Goal: Task Accomplishment & Management: Complete application form

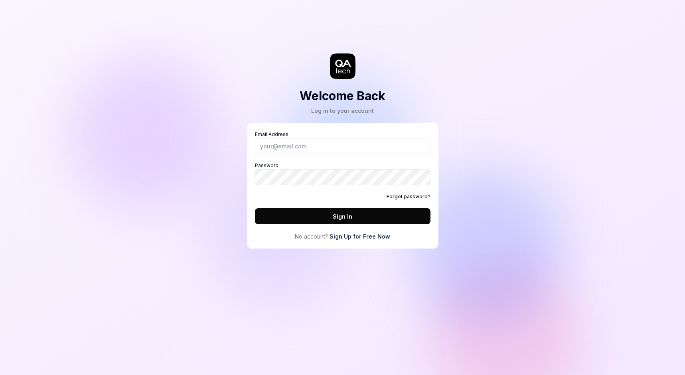
click at [385, 238] on link "Sign Up for Free Now" at bounding box center [360, 236] width 61 height 8
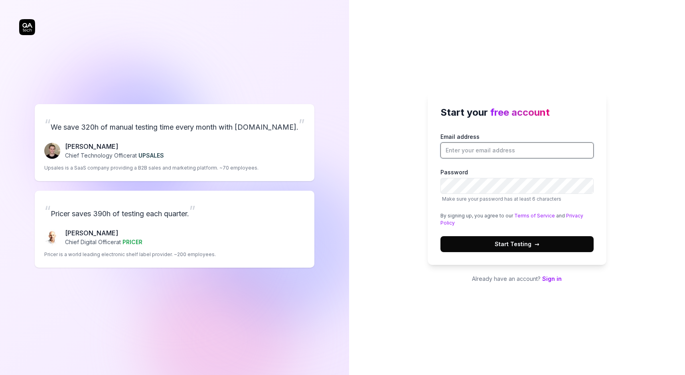
click at [465, 147] on input "Email address" at bounding box center [517, 151] width 153 height 16
type input "alexandre.denieul@arrive.com"
click at [512, 240] on button "Start Testing →" at bounding box center [517, 244] width 153 height 16
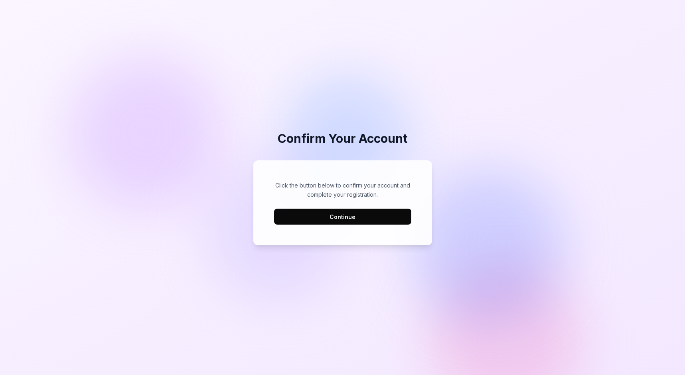
click at [342, 216] on button "Continue" at bounding box center [342, 217] width 137 height 16
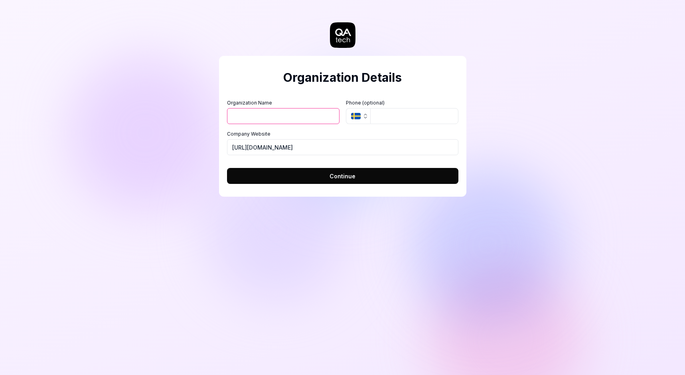
click at [247, 118] on input "Organization Name" at bounding box center [283, 116] width 113 height 16
type input "Arrive"
click at [132, 99] on div "Organization Details Organization Name Arrive Organization Logo (Square minimum…" at bounding box center [342, 187] width 685 height 375
drag, startPoint x: 316, startPoint y: 178, endPoint x: 245, endPoint y: 169, distance: 72.0
click at [316, 178] on button "Continue" at bounding box center [343, 176] width 232 height 16
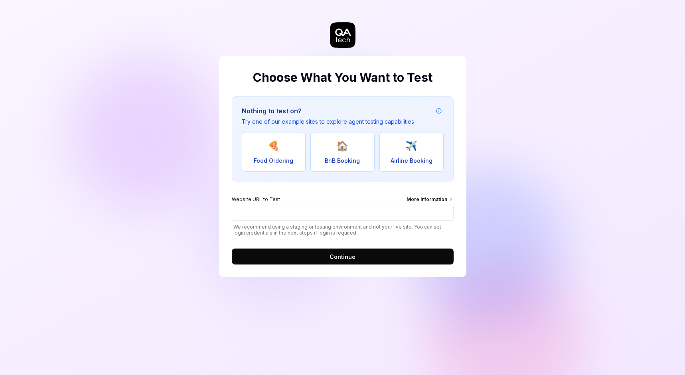
drag, startPoint x: 131, startPoint y: 262, endPoint x: 188, endPoint y: 243, distance: 59.8
click at [131, 262] on div "Choose What You Want to Test Nothing to test on? Try one of our example sites t…" at bounding box center [342, 187] width 685 height 375
click at [257, 220] on input "Website URL to Test More Information" at bounding box center [343, 213] width 222 height 16
paste input "https://streetsmart.int.hub.flowbird.cloud"
type input "https://streetsmart.int.hub.flowbird.cloud"
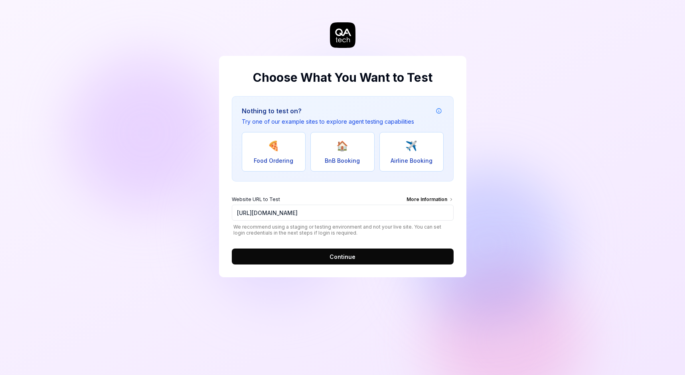
click at [370, 259] on button "Continue" at bounding box center [343, 257] width 222 height 16
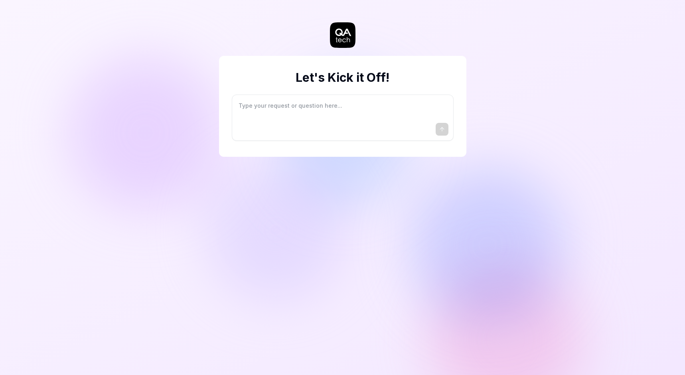
type textarea "*"
type textarea "I"
type textarea "*"
type textarea "I"
type textarea "*"
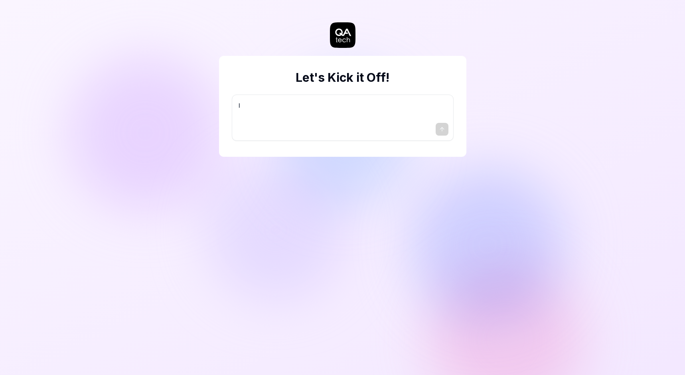
type textarea "I w"
type textarea "*"
type textarea "I wa"
type textarea "*"
type textarea "I wan"
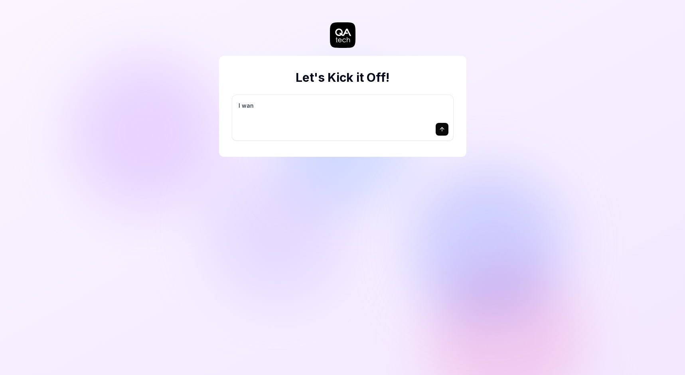
type textarea "*"
type textarea "I want"
type textarea "*"
type textarea "I want"
type textarea "*"
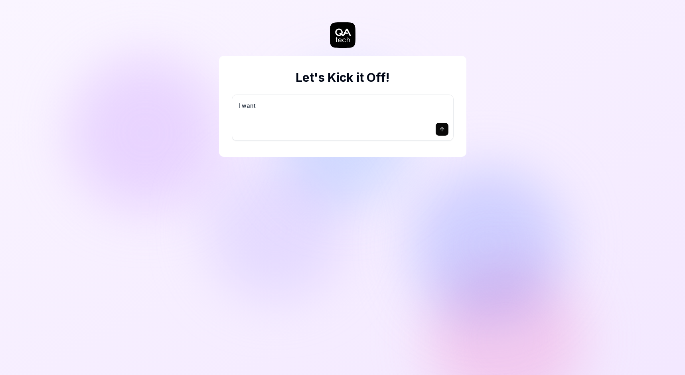
type textarea "I want a"
type textarea "*"
type textarea "I want a"
type textarea "*"
type textarea "I want a g"
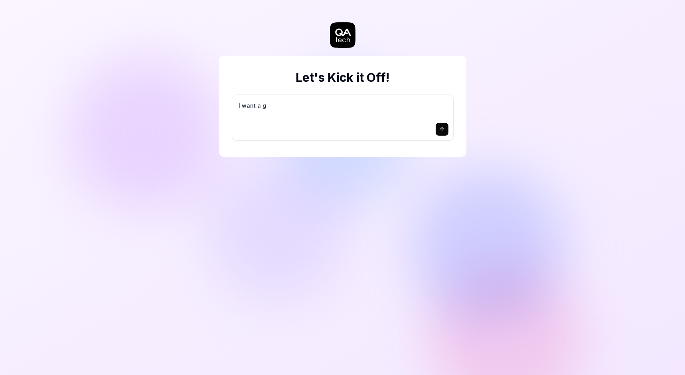
type textarea "*"
type textarea "I want a go"
type textarea "*"
type textarea "I want a goo"
type textarea "*"
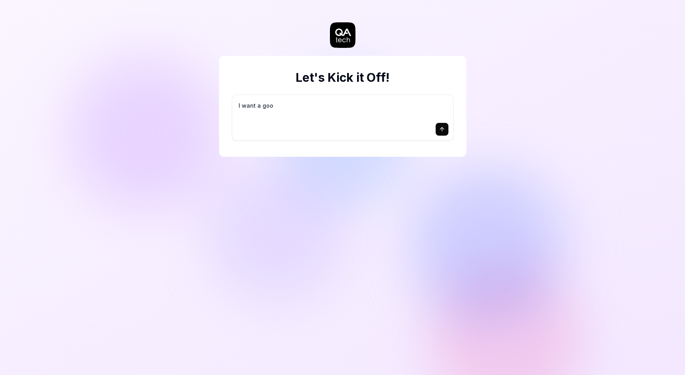
type textarea "I want a good"
type textarea "*"
type textarea "I want a good"
type textarea "*"
type textarea "I want a good t"
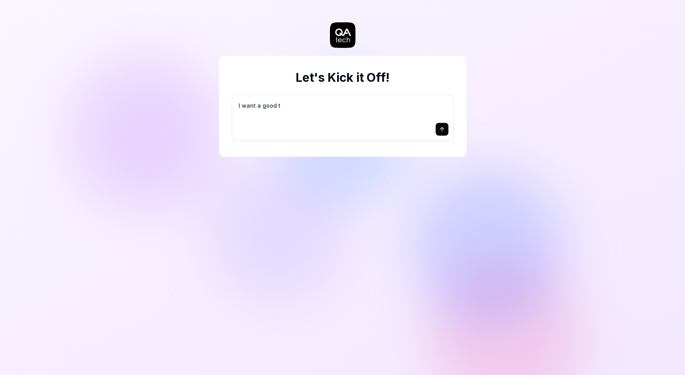
type textarea "*"
type textarea "I want a good te"
type textarea "*"
type textarea "I want a good tes"
type textarea "*"
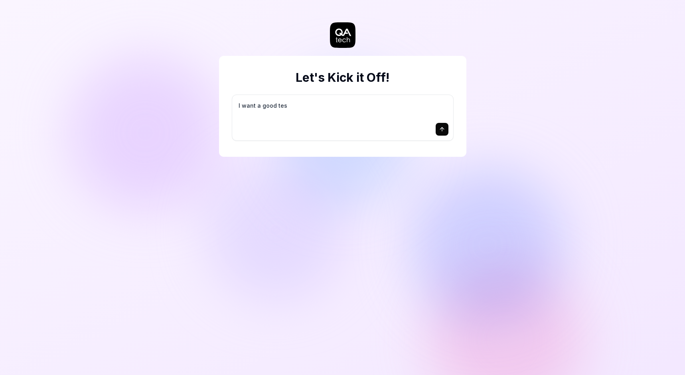
type textarea "I want a good test"
type textarea "*"
type textarea "I want a good test"
type textarea "*"
type textarea "I want a good test s"
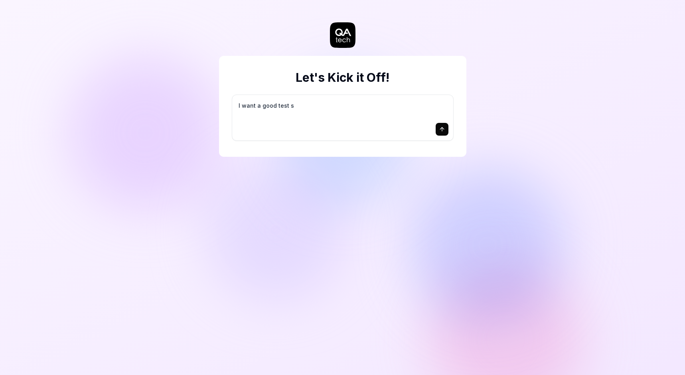
type textarea "*"
type textarea "I want a good test se"
type textarea "*"
type textarea "I want a good test set"
type textarea "*"
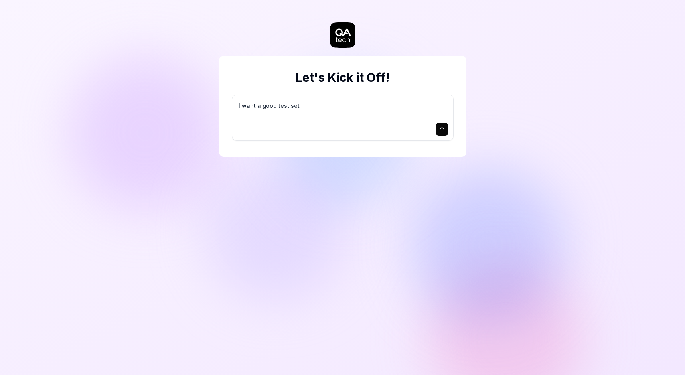
type textarea "I want a good test setu"
type textarea "*"
type textarea "I want a good test setup"
type textarea "*"
type textarea "I want a good test setup"
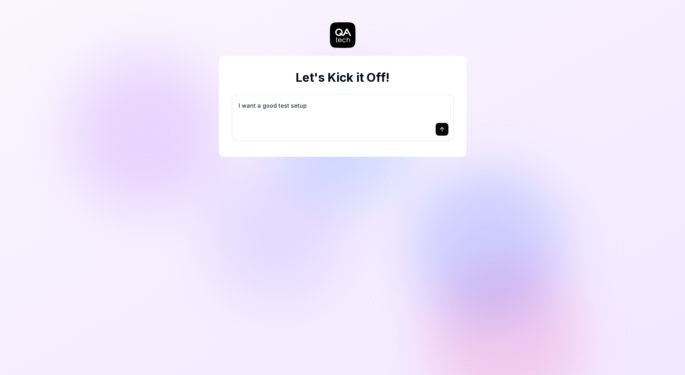
type textarea "*"
type textarea "I want a good test setup f"
type textarea "*"
type textarea "I want a good test setup fo"
type textarea "*"
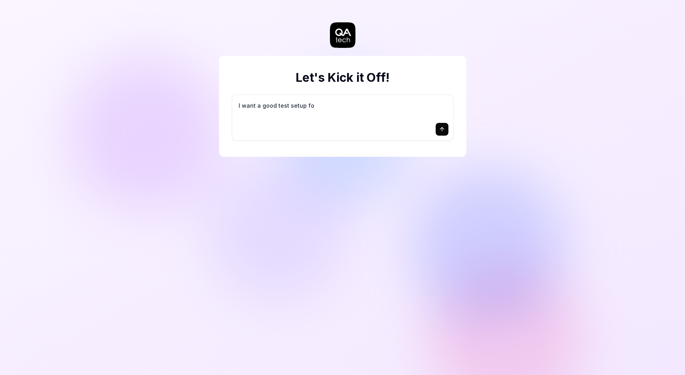
type textarea "I want a good test setup for"
type textarea "*"
type textarea "I want a good test setup for"
type textarea "*"
type textarea "I want a good test setup for m"
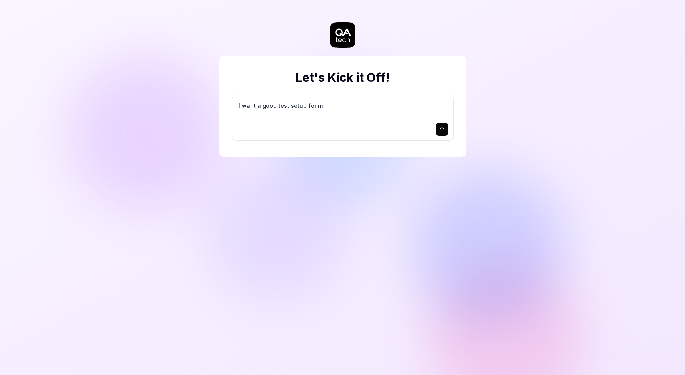
type textarea "*"
type textarea "I want a good test setup for my"
type textarea "*"
type textarea "I want a good test setup for my"
type textarea "*"
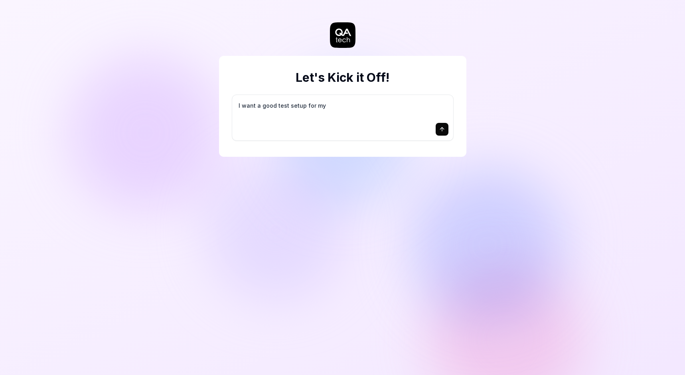
type textarea "I want a good test setup for my s"
type textarea "*"
type textarea "I want a good test setup for my si"
type textarea "*"
type textarea "I want a good test setup for my sit"
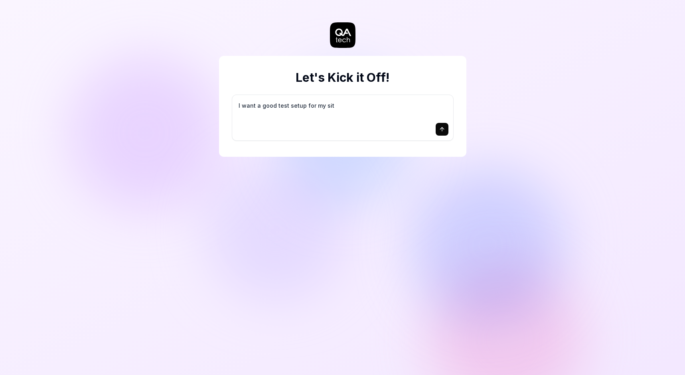
type textarea "*"
type textarea "I want a good test setup for my site"
type textarea "*"
type textarea "I want a good test setup for my site"
type textarea "*"
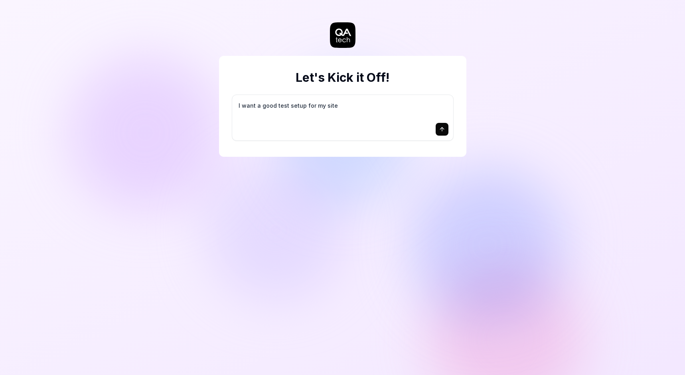
type textarea "I want a good test setup for my site -"
type textarea "*"
type textarea "I want a good test setup for my site -"
type textarea "*"
type textarea "I want a good test setup for my site - h"
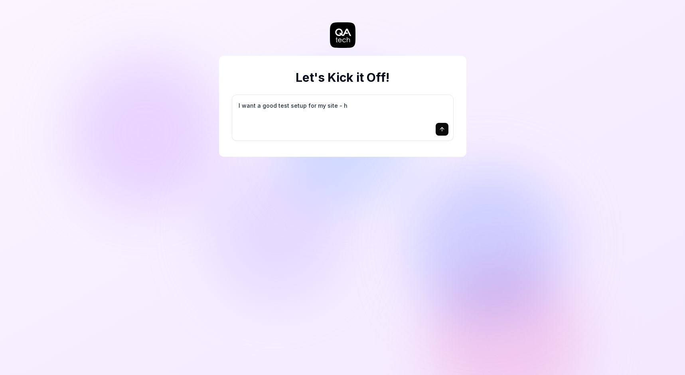
type textarea "*"
type textarea "I want a good test setup for my site - he"
type textarea "*"
type textarea "I want a good test setup for my site - hel"
type textarea "*"
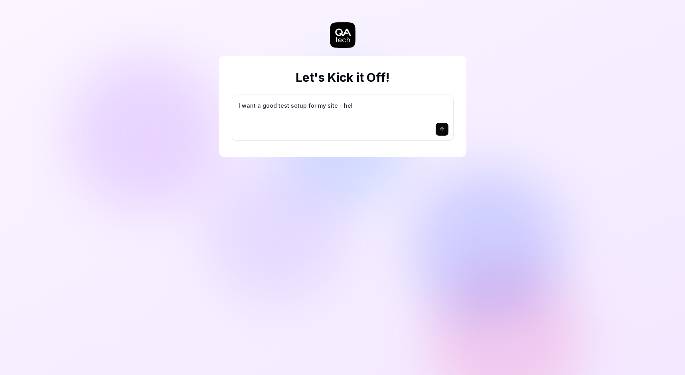
type textarea "I want a good test setup for my site - help"
type textarea "*"
type textarea "I want a good test setup for my site - help"
type textarea "*"
type textarea "I want a good test setup for my site - help m"
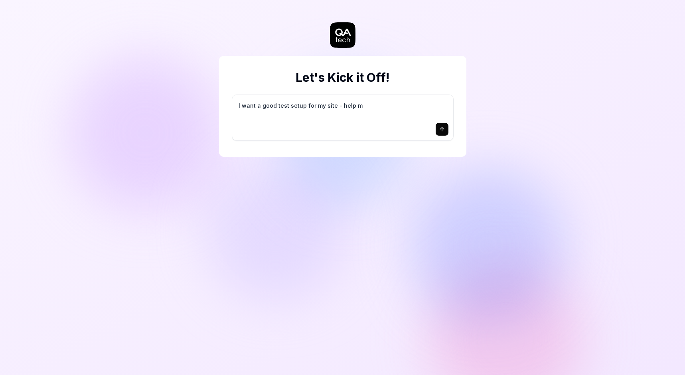
type textarea "*"
type textarea "I want a good test setup for my site - help me"
type textarea "*"
type textarea "I want a good test setup for my site - help me"
type textarea "*"
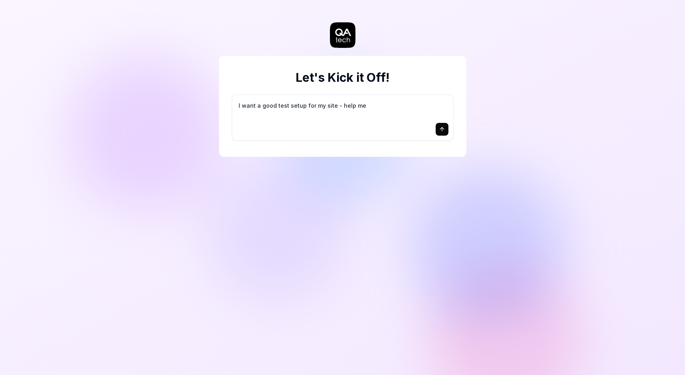
type textarea "I want a good test setup for my site - help me c"
type textarea "*"
type textarea "I want a good test setup for my site - help me cr"
type textarea "*"
type textarea "I want a good test setup for my site - help me cre"
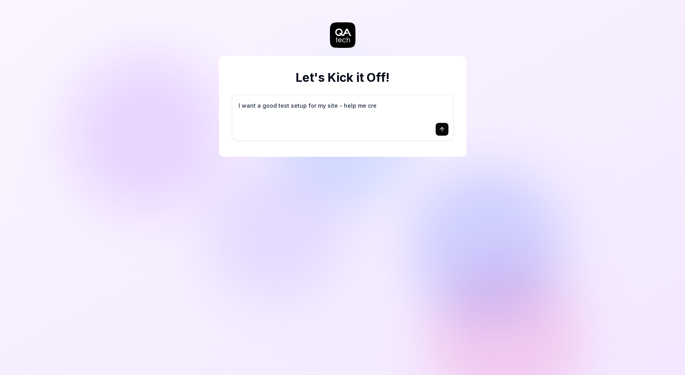
type textarea "*"
type textarea "I want a good test setup for my site - help me crea"
type textarea "*"
type textarea "I want a good test setup for my site - help me creat"
type textarea "*"
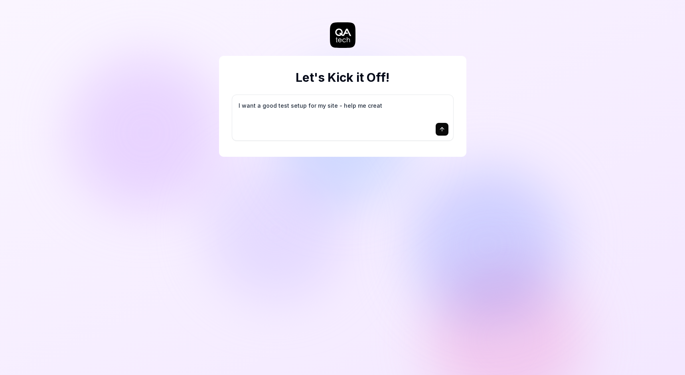
type textarea "I want a good test setup for my site - help me create"
type textarea "*"
type textarea "I want a good test setup for my site - help me create"
type textarea "*"
type textarea "I want a good test setup for my site - help me create t"
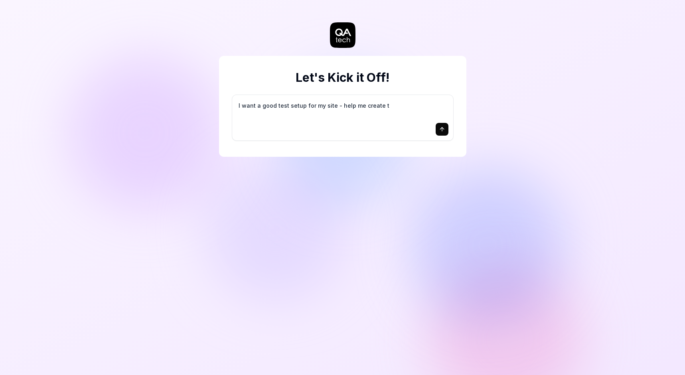
type textarea "*"
type textarea "I want a good test setup for my site - help me create th"
type textarea "*"
type textarea "I want a good test setup for my site - help me create the"
type textarea "*"
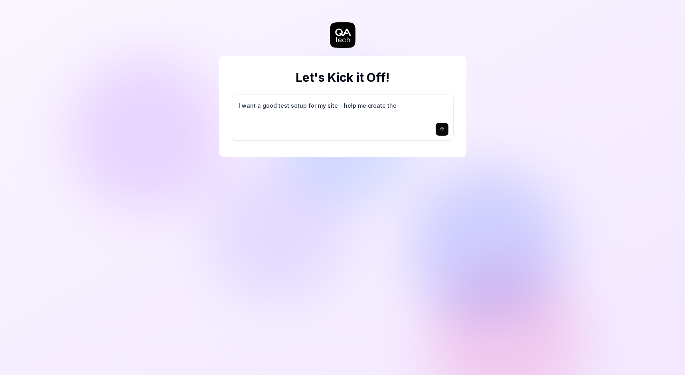
type textarea "I want a good test setup for my site - help me create the"
type textarea "*"
type textarea "I want a good test setup for my site - help me create the f"
type textarea "*"
type textarea "I want a good test setup for my site - help me create the fi"
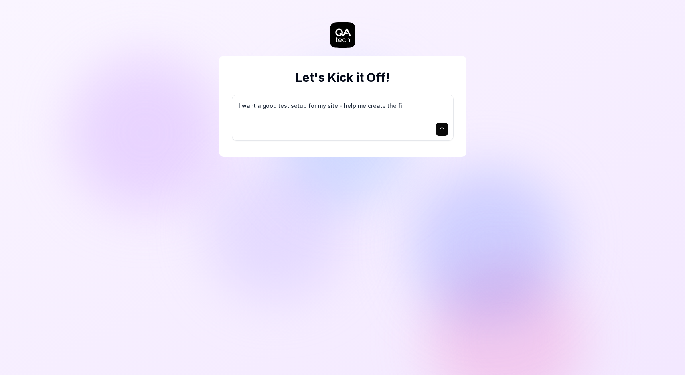
type textarea "*"
type textarea "I want a good test setup for my site - help me create the fir"
type textarea "*"
type textarea "I want a good test setup for my site - help me create the firs"
type textarea "*"
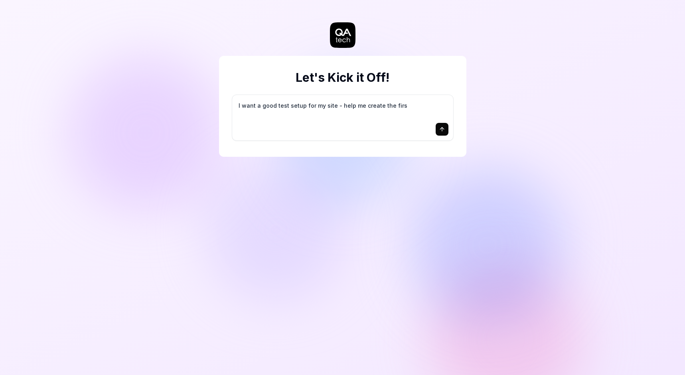
type textarea "I want a good test setup for my site - help me create the first"
type textarea "*"
type textarea "I want a good test setup for my site - help me create the first"
type textarea "*"
type textarea "I want a good test setup for my site - help me create the first 3"
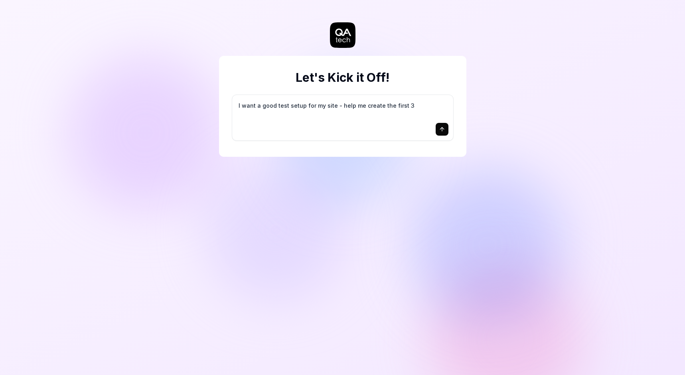
type textarea "*"
type textarea "I want a good test setup for my site - help me create the first 3-"
type textarea "*"
type textarea "I want a good test setup for my site - help me create the first 3-5"
type textarea "*"
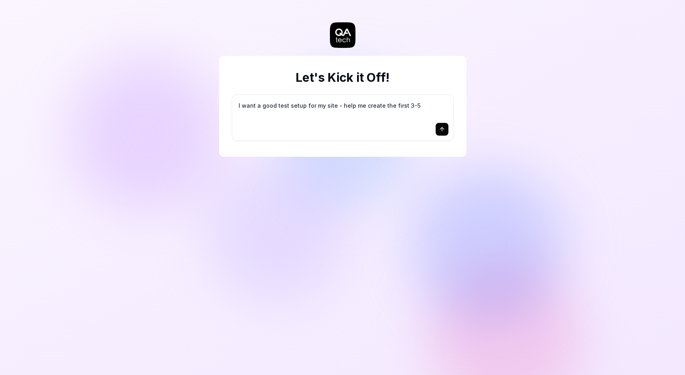
type textarea "I want a good test setup for my site - help me create the first 3-5"
type textarea "*"
type textarea "I want a good test setup for my site - help me create the first 3-5 t"
type textarea "*"
type textarea "I want a good test setup for my site - help me create the first 3-5 te"
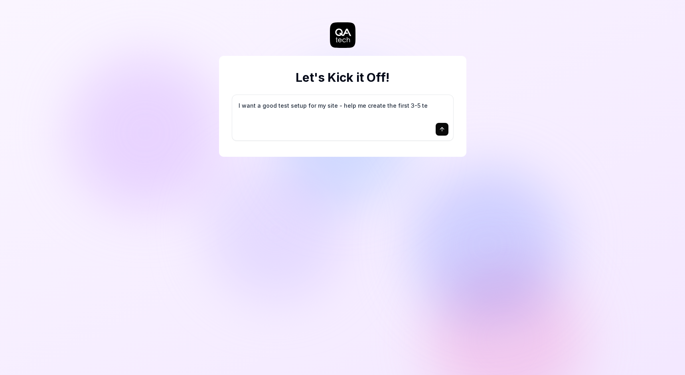
type textarea "*"
type textarea "I want a good test setup for my site - help me create the first 3-5 tes"
type textarea "*"
type textarea "I want a good test setup for my site - help me create the first 3-5 test"
type textarea "*"
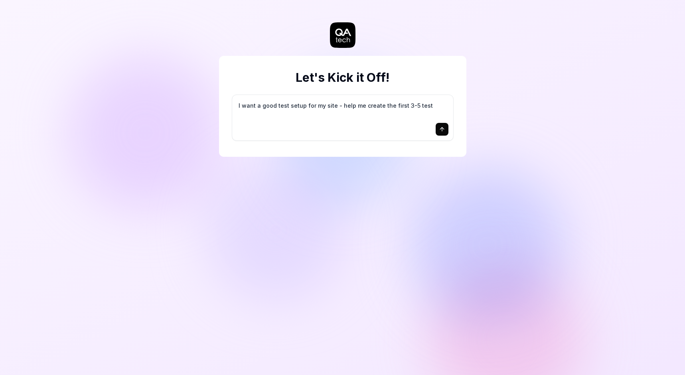
type textarea "I want a good test setup for my site - help me create the first 3-5 test"
type textarea "*"
type textarea "I want a good test setup for my site - help me create the first 3-5 test c"
type textarea "*"
type textarea "I want a good test setup for my site - help me create the first 3-5 test ca"
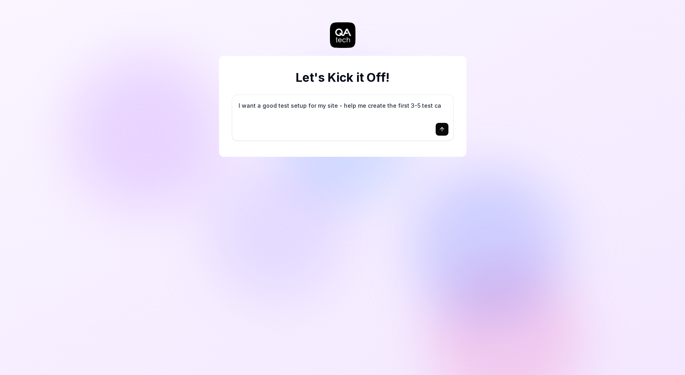
type textarea "*"
type textarea "I want a good test setup for my site - help me create the first 3-5 test cas"
type textarea "*"
type textarea "I want a good test setup for my site - help me create the first 3-5 test case"
type textarea "*"
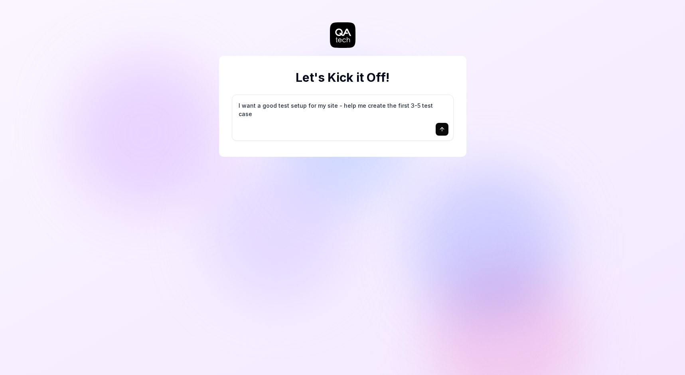
type textarea "I want a good test setup for my site - help me create the first 3-5 test cases"
drag, startPoint x: 238, startPoint y: 107, endPoint x: 465, endPoint y: 109, distance: 227.6
click at [449, 109] on textarea "I want a good test setup for my site - help me create the first 3-5 test cases" at bounding box center [343, 110] width 212 height 20
drag, startPoint x: 349, startPoint y: 132, endPoint x: 391, endPoint y: 128, distance: 41.7
click at [350, 132] on div at bounding box center [343, 129] width 212 height 13
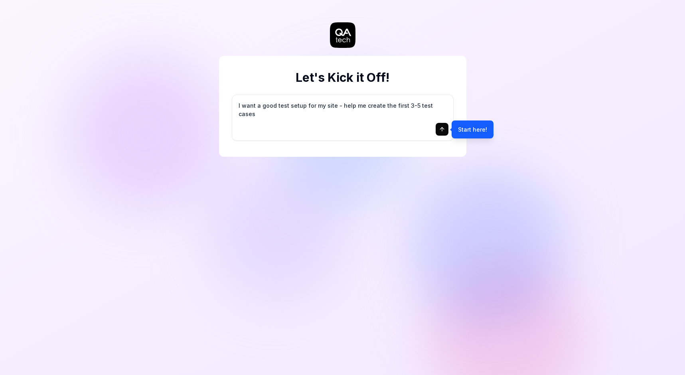
click at [445, 130] on icon "submit" at bounding box center [442, 129] width 6 height 6
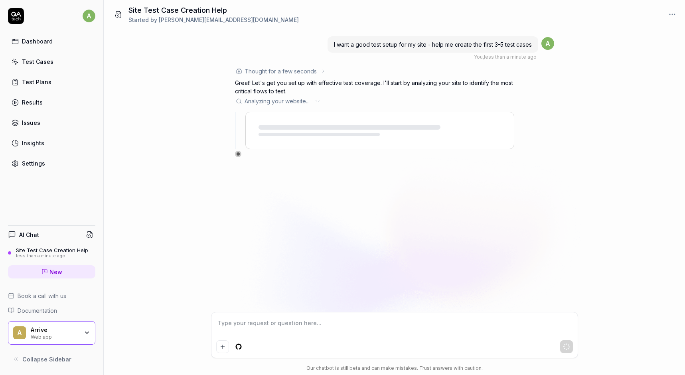
click at [318, 102] on icon at bounding box center [318, 101] width 6 height 6
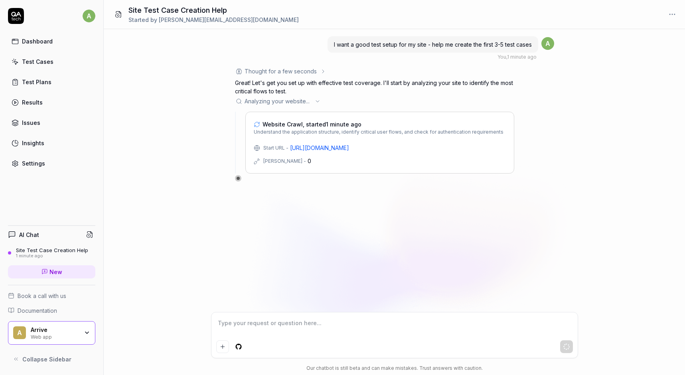
click at [11, 14] on icon at bounding box center [16, 16] width 16 height 16
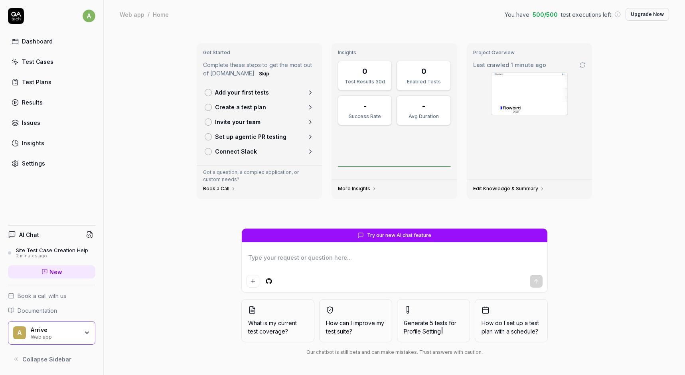
click at [191, 262] on div "Try our new AI chat feature What is my current test coverage? How can I improve…" at bounding box center [394, 293] width 409 height 131
click at [50, 336] on div "Web app" at bounding box center [55, 336] width 48 height 6
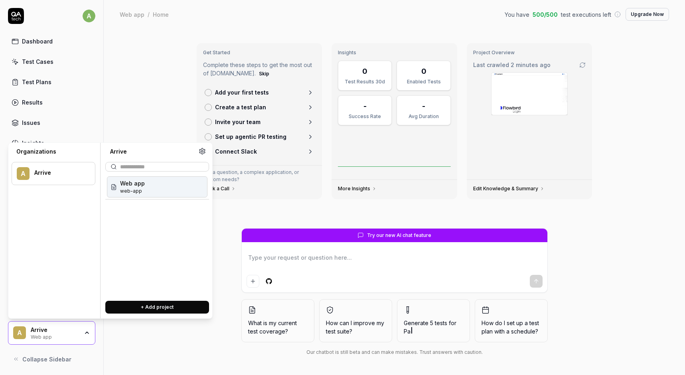
click at [132, 186] on span "Web app" at bounding box center [132, 183] width 25 height 8
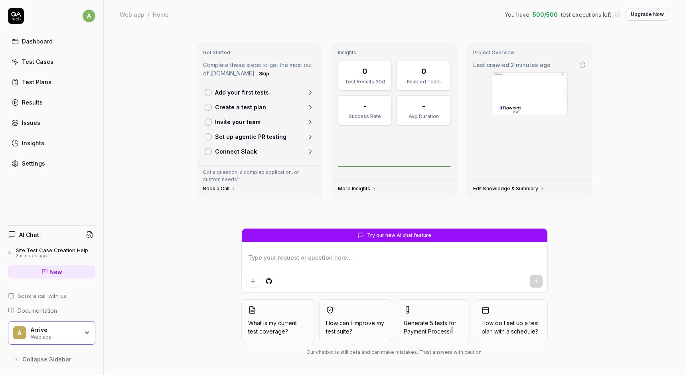
click at [163, 100] on div "Get Started Complete these steps to get the most out of QA.tech. Skip Add your …" at bounding box center [395, 202] width 582 height 347
click at [33, 41] on div "Dashboard" at bounding box center [37, 41] width 31 height 8
click at [29, 250] on div "Site Test Case Creation Help" at bounding box center [52, 250] width 72 height 6
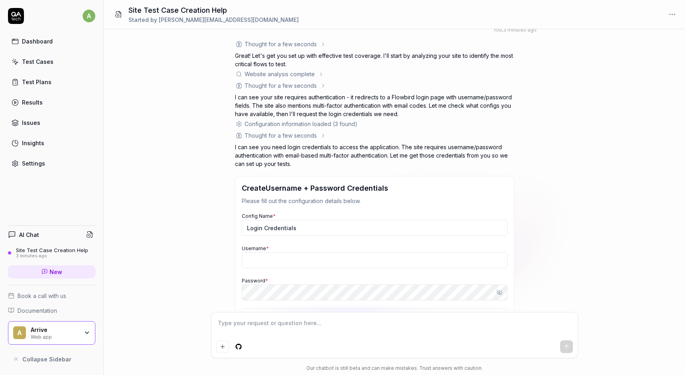
scroll to position [95, 0]
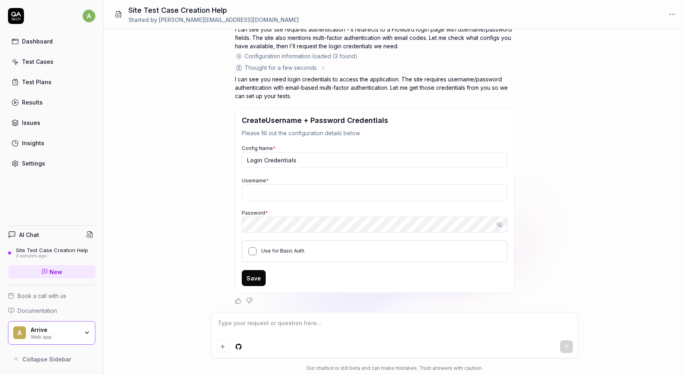
click at [254, 250] on button "Use for Basic Auth" at bounding box center [253, 252] width 8 height 8
type textarea "*"
click at [271, 187] on input "Username *" at bounding box center [375, 192] width 266 height 16
type input "adenieul"
click at [247, 282] on button "Save" at bounding box center [254, 278] width 24 height 16
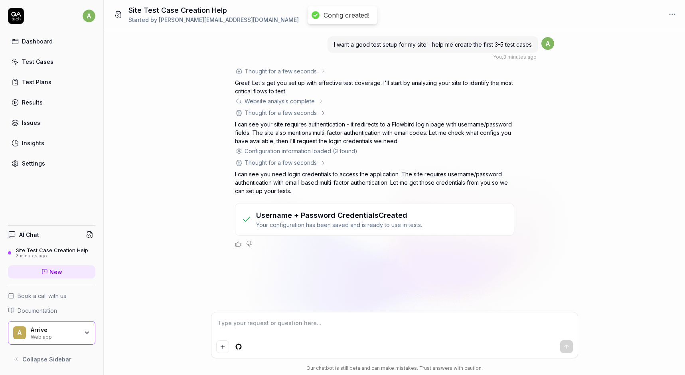
scroll to position [0, 0]
click at [193, 162] on div "I want a good test setup for my site - help me create the first 3-5 test cases …" at bounding box center [395, 170] width 582 height 283
click at [322, 101] on icon at bounding box center [321, 101] width 6 height 6
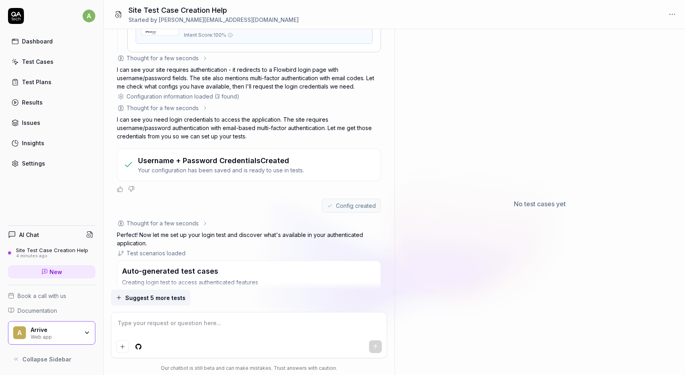
scroll to position [266, 0]
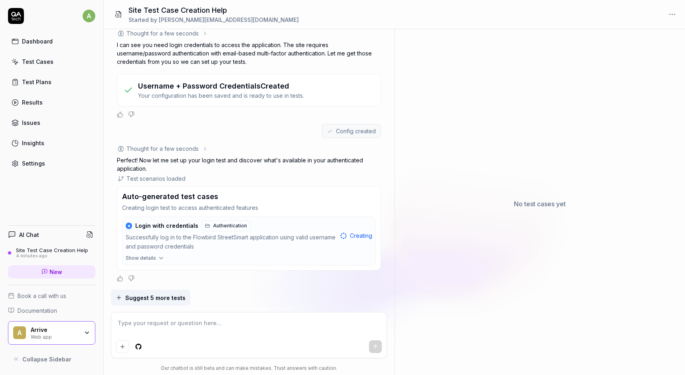
click at [516, 273] on div "No test cases yet" at bounding box center [540, 203] width 291 height 343
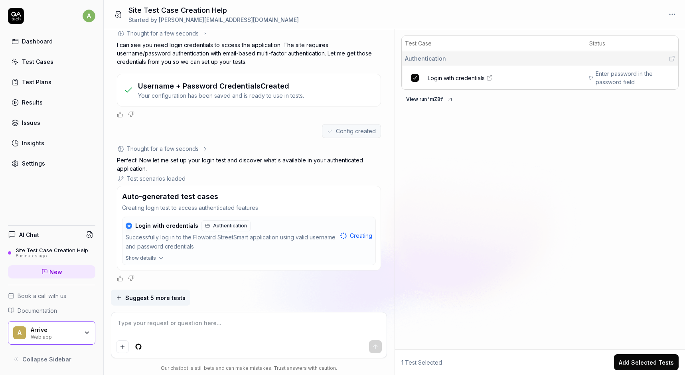
click at [459, 282] on div "Test Case Status Authentication Login with credentials Enter password in the pa…" at bounding box center [540, 190] width 291 height 317
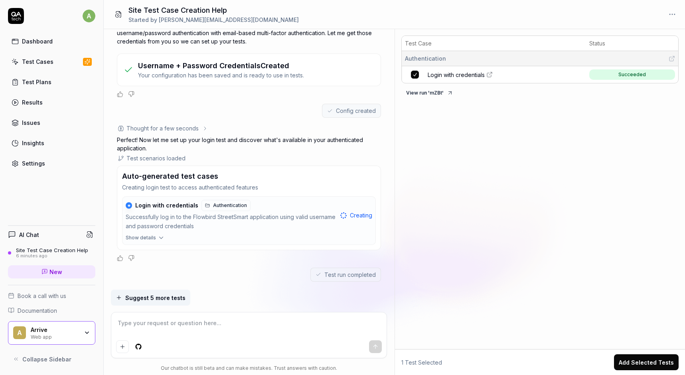
scroll to position [299, 0]
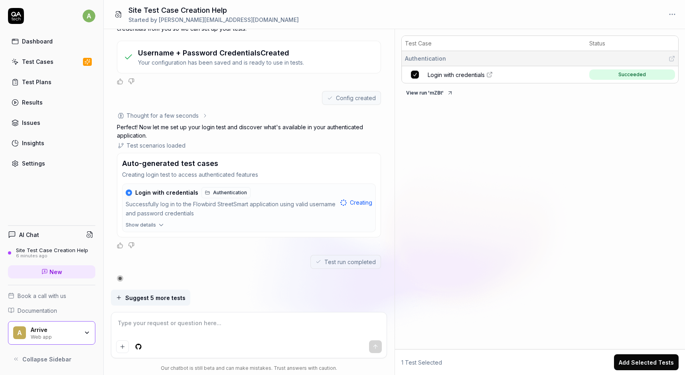
click at [159, 240] on div "Thought for a few seconds The user has successfully created the login credentia…" at bounding box center [249, 179] width 264 height 137
click at [161, 226] on icon "button" at bounding box center [161, 225] width 7 height 7
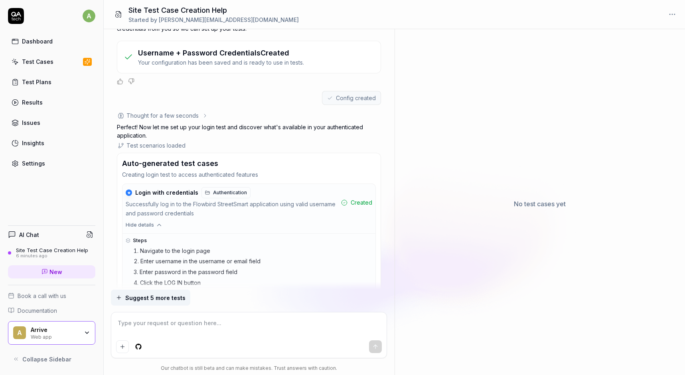
scroll to position [456, 0]
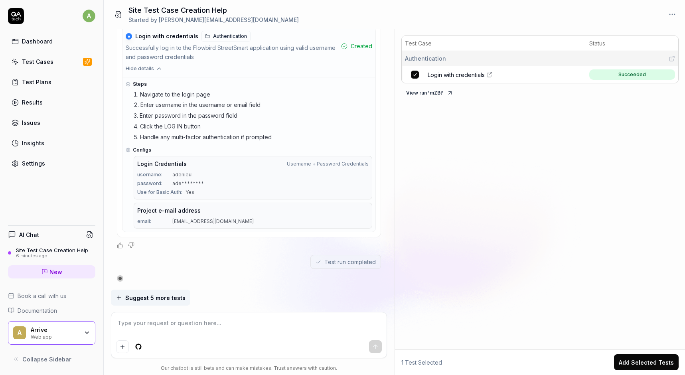
click at [672, 58] on icon at bounding box center [672, 58] width 6 height 6
click at [491, 75] on icon at bounding box center [490, 74] width 6 height 6
click at [44, 254] on div "20 minutes ago" at bounding box center [52, 257] width 72 height 6
type textarea "*"
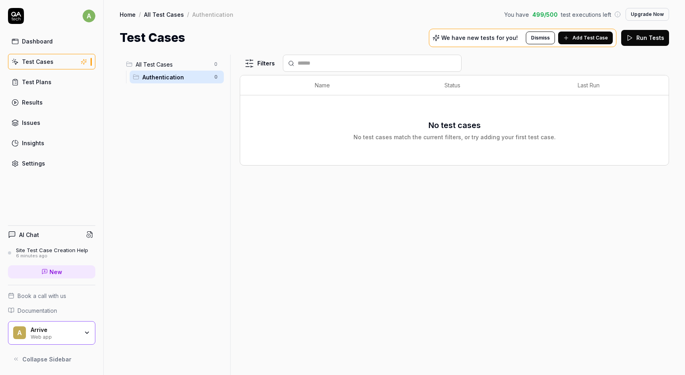
click at [144, 81] on span "Authentication" at bounding box center [176, 77] width 67 height 8
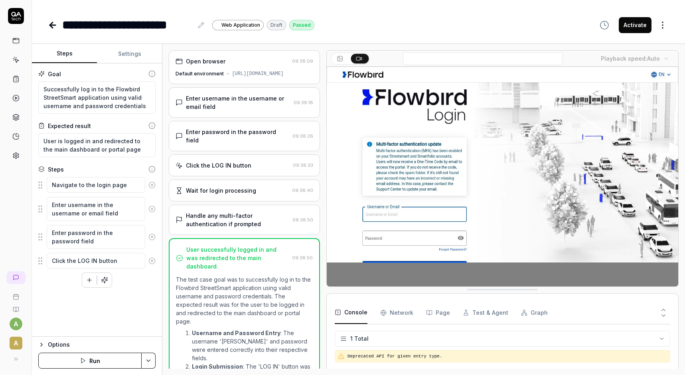
scroll to position [97, 0]
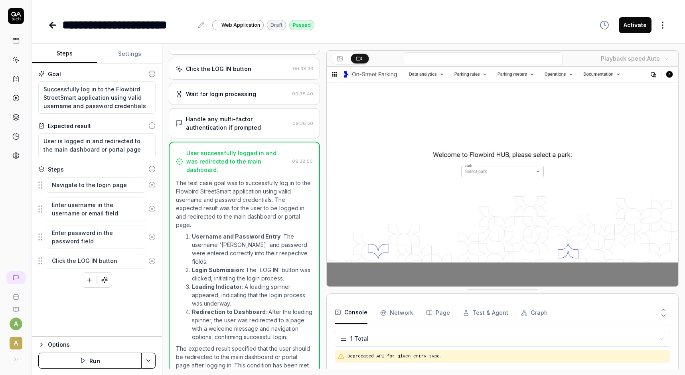
click at [52, 25] on icon at bounding box center [53, 25] width 6 height 0
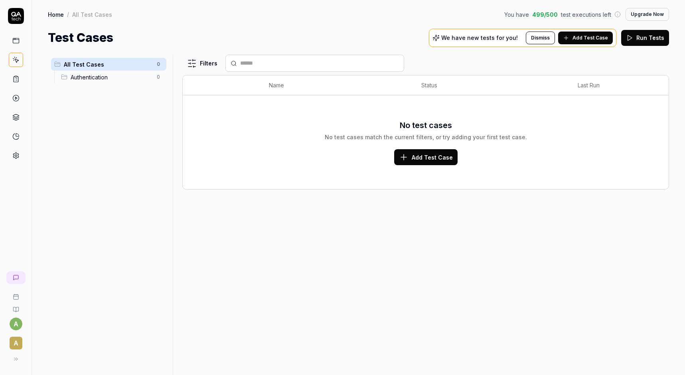
click at [16, 40] on icon at bounding box center [16, 40] width 6 height 0
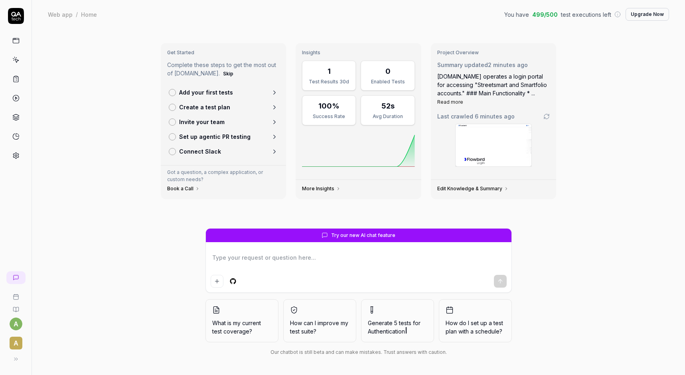
click at [13, 14] on icon at bounding box center [16, 16] width 16 height 16
click at [16, 115] on icon at bounding box center [15, 117] width 7 height 7
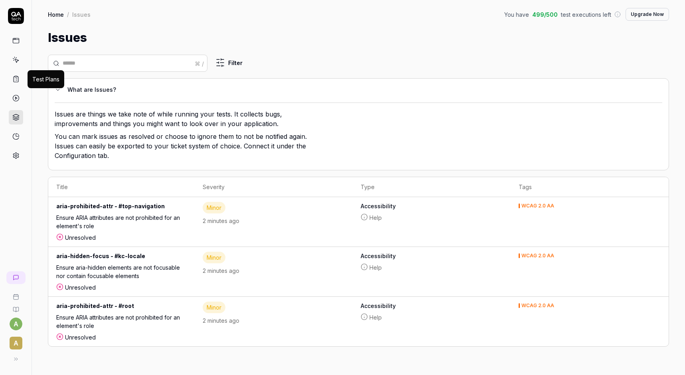
click at [16, 79] on icon at bounding box center [16, 79] width 1 height 0
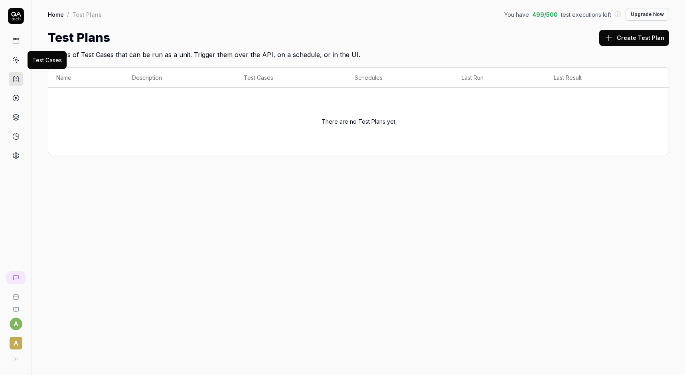
click at [19, 58] on icon at bounding box center [15, 59] width 7 height 7
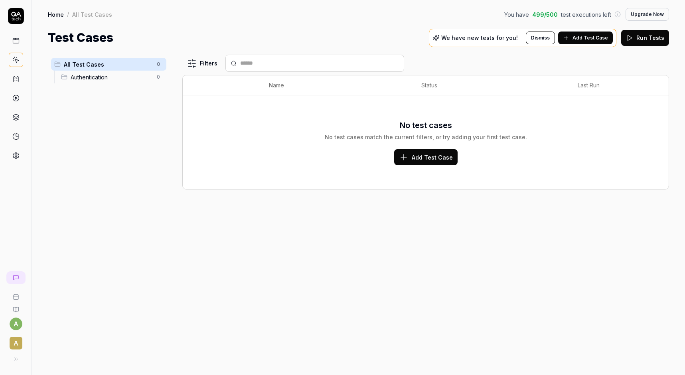
click at [16, 43] on rect at bounding box center [16, 40] width 6 height 5
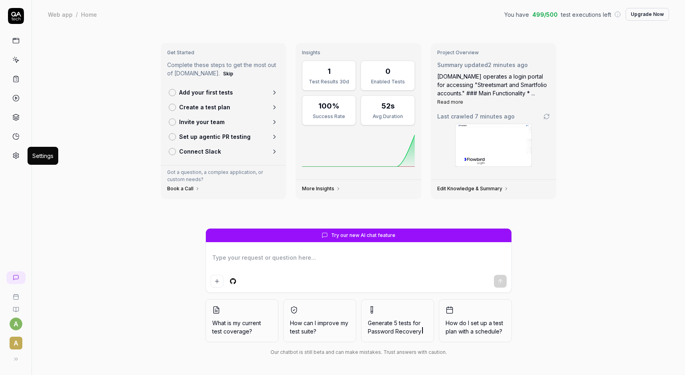
click at [15, 155] on circle at bounding box center [16, 156] width 2 height 2
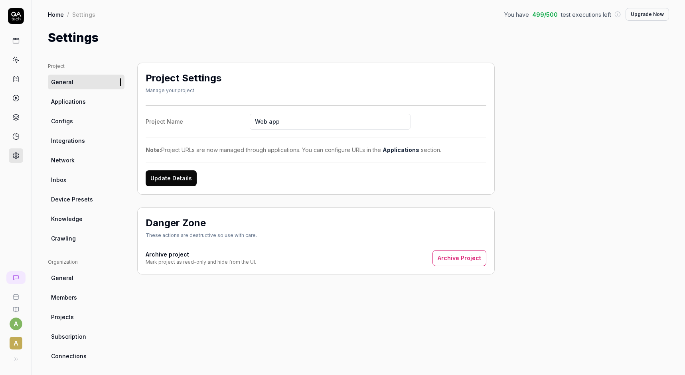
click at [16, 309] on icon at bounding box center [16, 310] width 6 height 6
click at [252, 325] on div "Project Settings Manage your project Project Name Web app Note: Project URLs ar…" at bounding box center [316, 262] width 358 height 399
click at [65, 241] on span "Crawling" at bounding box center [63, 238] width 25 height 8
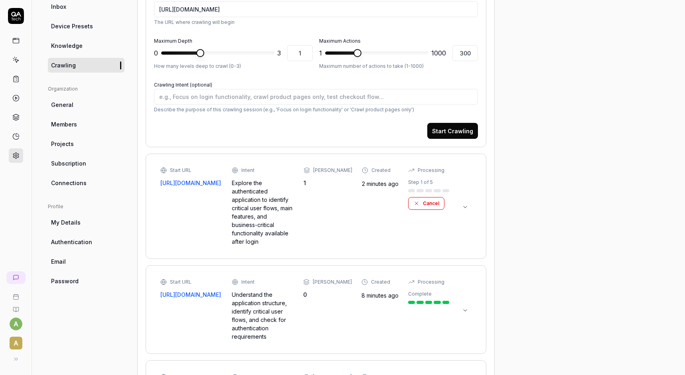
scroll to position [230, 0]
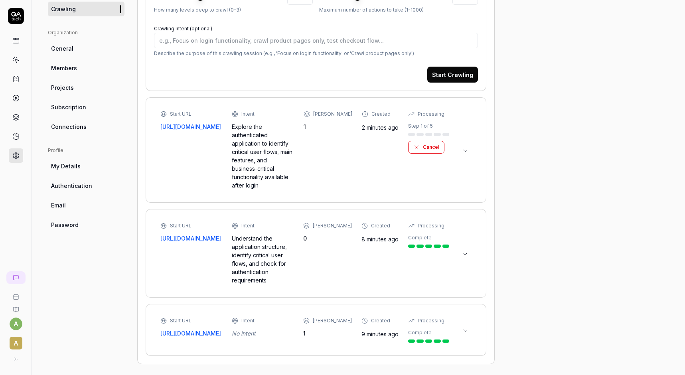
click at [422, 130] on div "Step 1 of 5" at bounding box center [429, 130] width 42 height 14
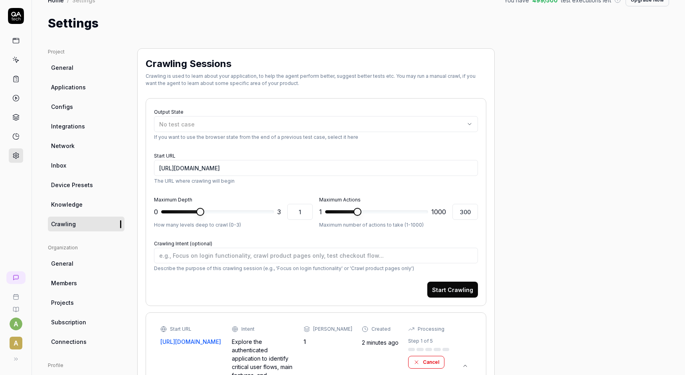
scroll to position [0, 0]
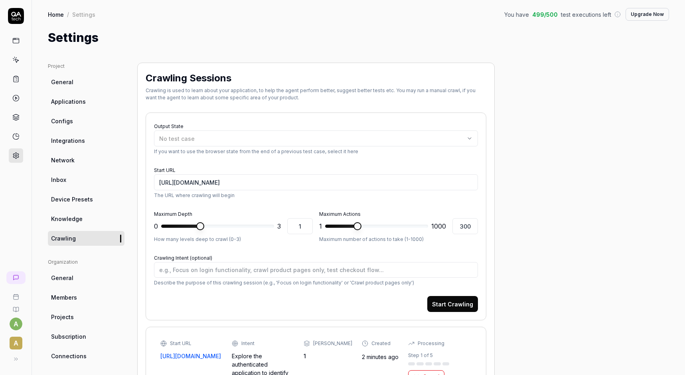
click at [65, 84] on span "General" at bounding box center [62, 82] width 22 height 8
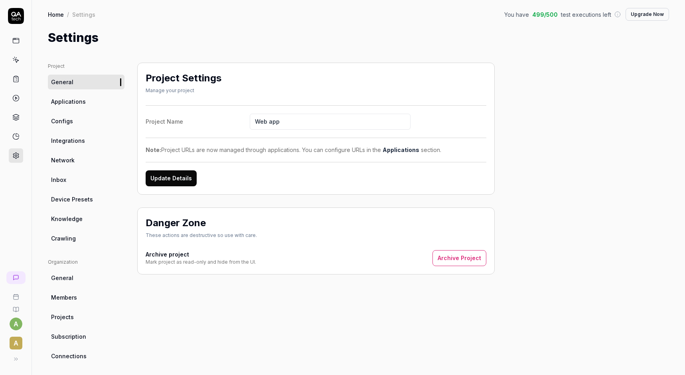
click at [13, 45] on link at bounding box center [16, 41] width 14 height 14
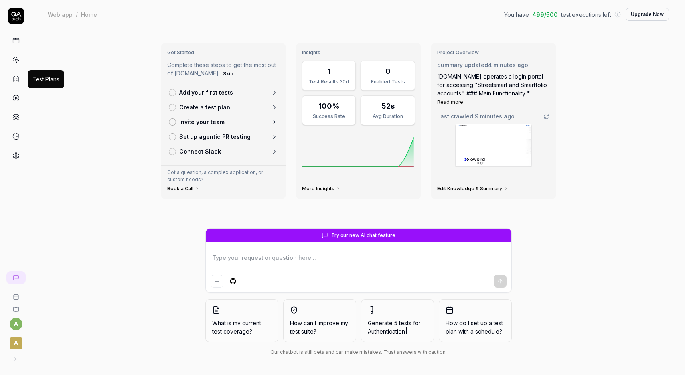
click at [15, 81] on icon at bounding box center [15, 78] width 7 height 7
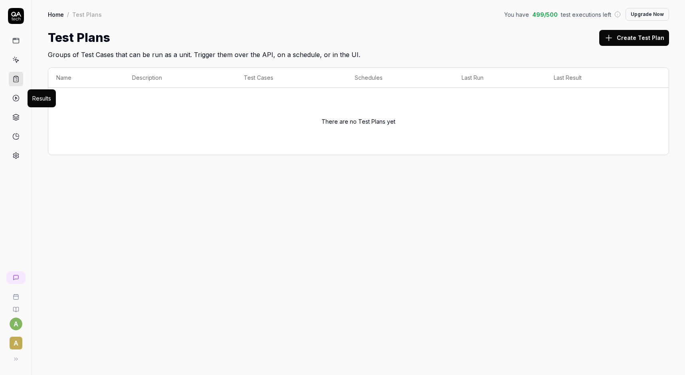
click at [18, 100] on circle at bounding box center [16, 98] width 6 height 6
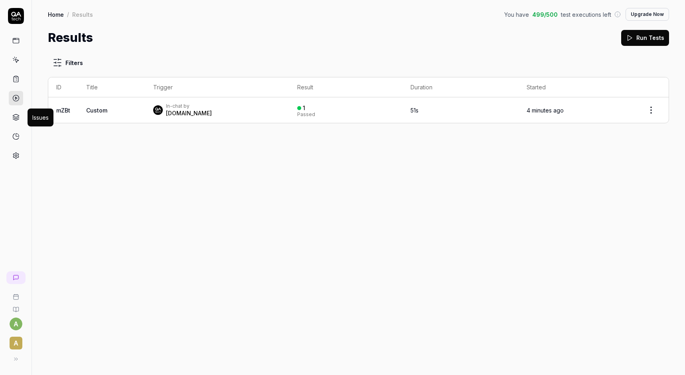
click at [18, 115] on icon at bounding box center [16, 115] width 6 height 3
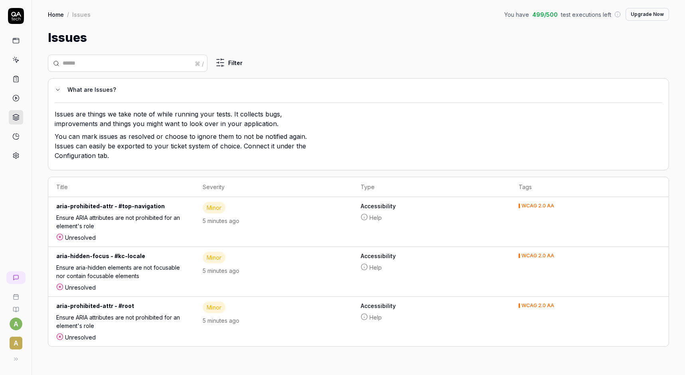
click at [61, 364] on div "⌘ / Filter What are Issues? Issues are things we take note of while running you…" at bounding box center [359, 211] width 654 height 329
click at [19, 16] on icon at bounding box center [16, 16] width 16 height 16
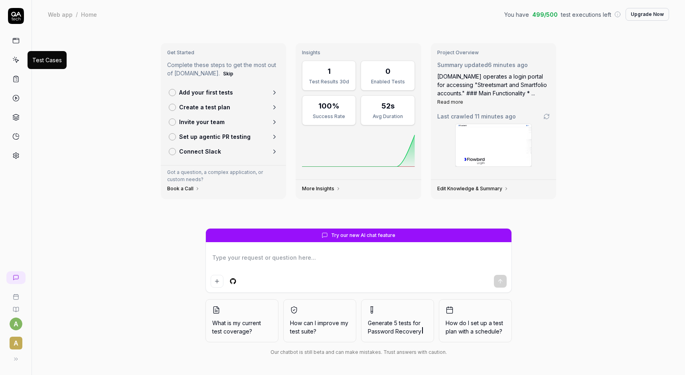
type textarea "*"
click at [14, 61] on icon at bounding box center [15, 59] width 7 height 7
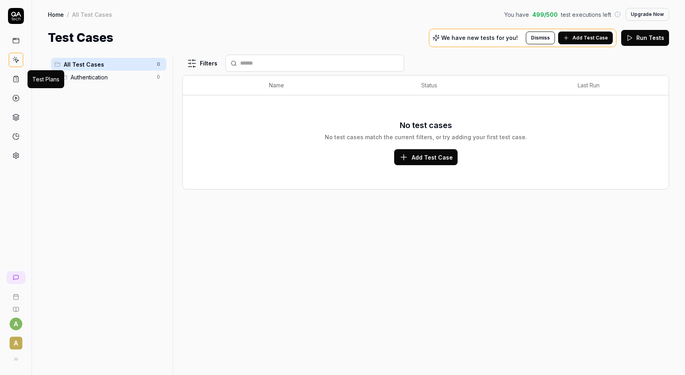
click at [17, 81] on icon at bounding box center [15, 78] width 7 height 7
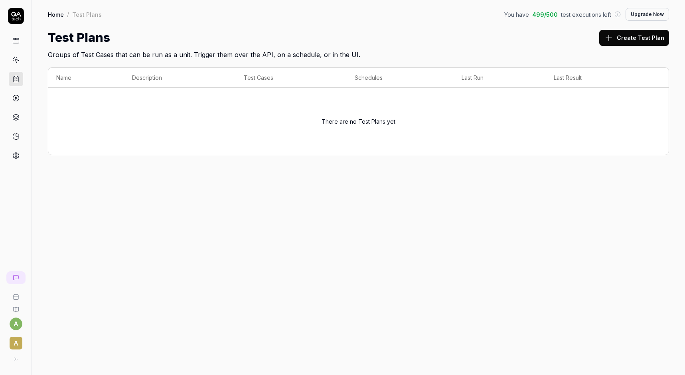
click at [15, 98] on icon at bounding box center [15, 98] width 7 height 7
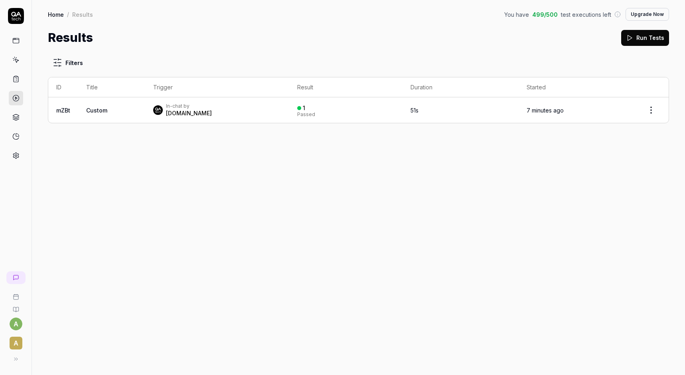
click at [20, 118] on link at bounding box center [16, 117] width 14 height 14
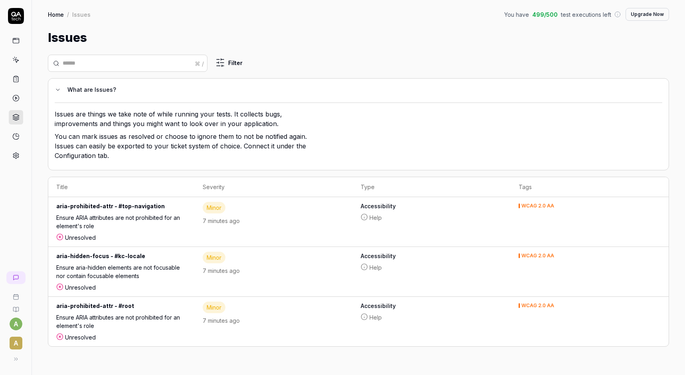
click at [16, 141] on link at bounding box center [16, 136] width 14 height 14
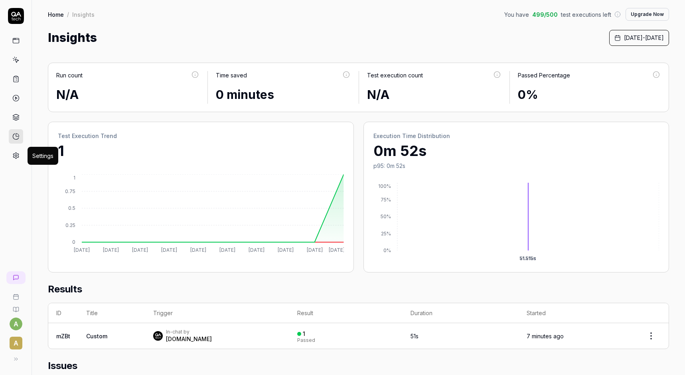
click at [16, 156] on icon at bounding box center [15, 155] width 7 height 7
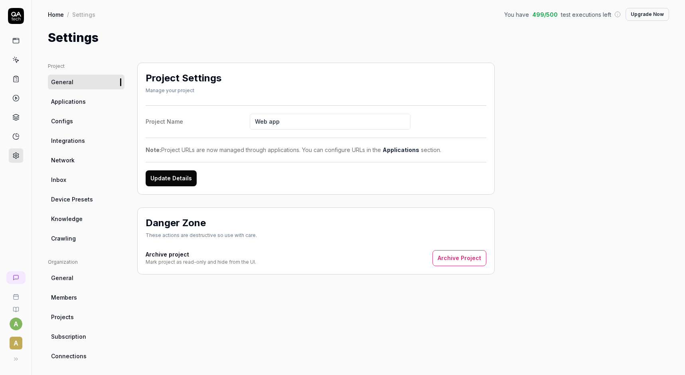
click at [74, 101] on span "Applications" at bounding box center [68, 101] width 35 height 8
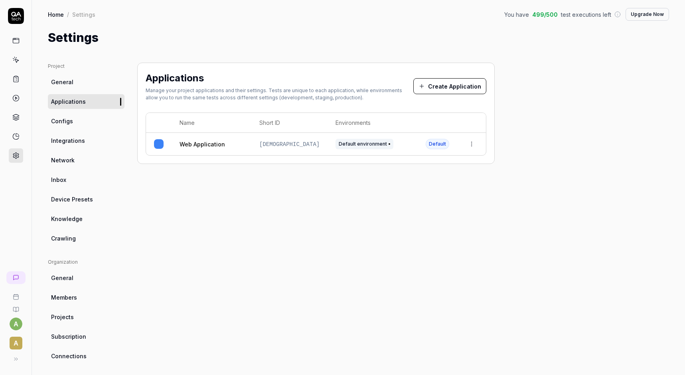
click at [203, 144] on link "Web Application" at bounding box center [203, 144] width 46 height 8
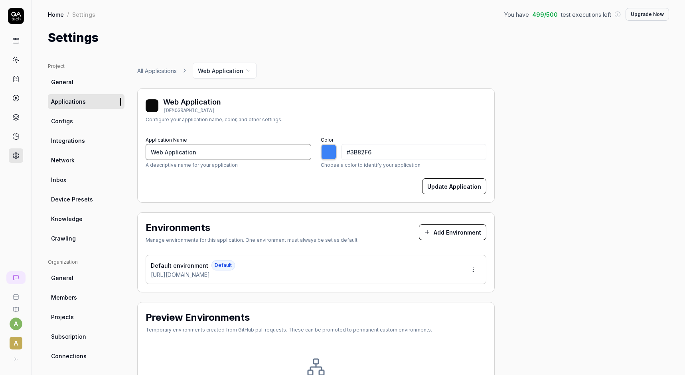
drag, startPoint x: 229, startPoint y: 150, endPoint x: 123, endPoint y: 147, distance: 105.4
click at [146, 147] on input "Web Application" at bounding box center [229, 152] width 166 height 16
type input "S"
type input "*******"
type input "Streetsmart INt"
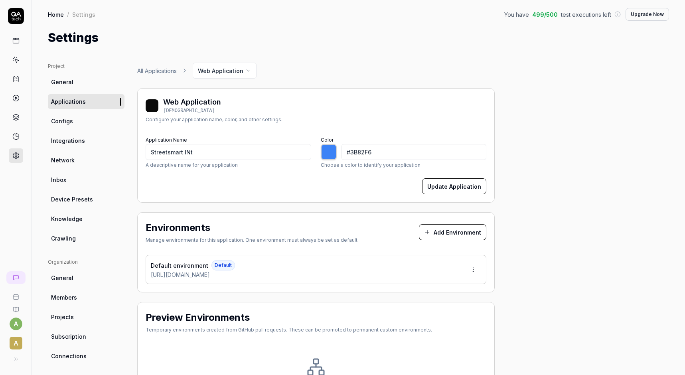
type input "*******"
click at [209, 186] on div "Update Application" at bounding box center [316, 186] width 341 height 16
click at [202, 145] on input "Streetsmart INt" at bounding box center [229, 152] width 166 height 16
click at [202, 147] on input "Streetsmart INt" at bounding box center [229, 152] width 166 height 16
click at [200, 154] on input "Streetsmart INt" at bounding box center [229, 152] width 166 height 16
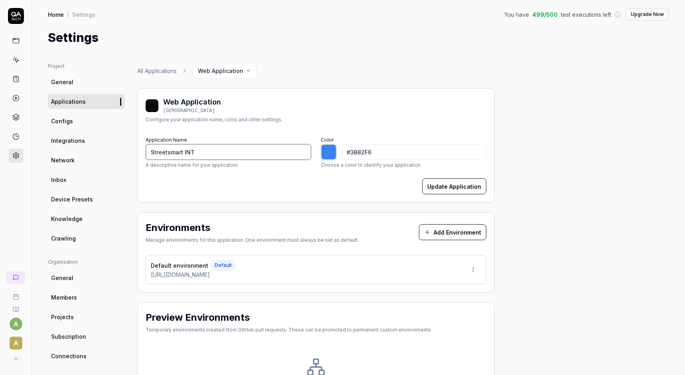
type input "Streetsmart INT"
click at [180, 175] on form "Application Name Streetsmart INT A descriptive name for your application Color …" at bounding box center [316, 165] width 341 height 60
click at [66, 125] on span "Configs" at bounding box center [62, 121] width 22 height 8
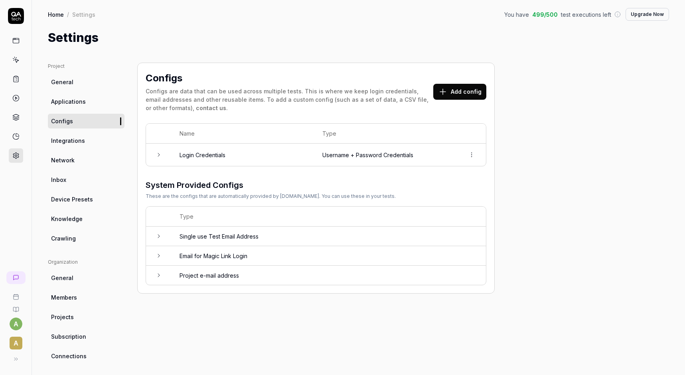
click at [69, 141] on span "Integrations" at bounding box center [68, 141] width 34 height 8
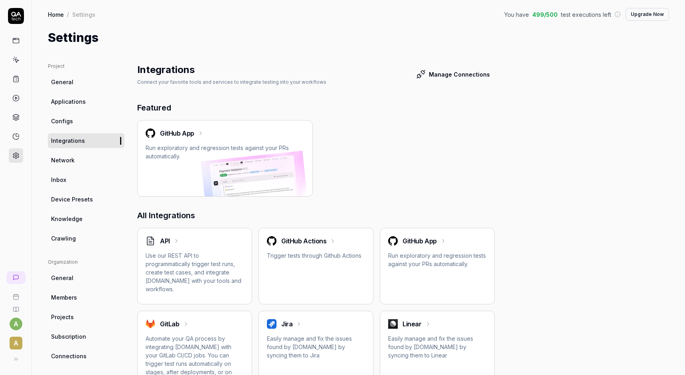
click at [381, 132] on div "GitHub App Run exploratory and regression tests against your PRs automatically." at bounding box center [316, 158] width 358 height 77
click at [62, 162] on span "Network" at bounding box center [63, 160] width 24 height 8
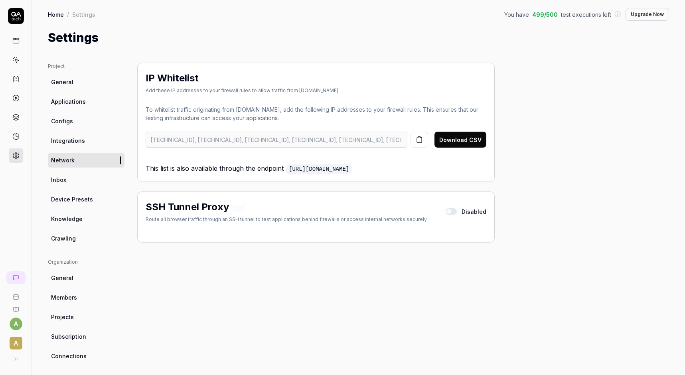
click at [62, 183] on span "Inbox" at bounding box center [58, 180] width 15 height 8
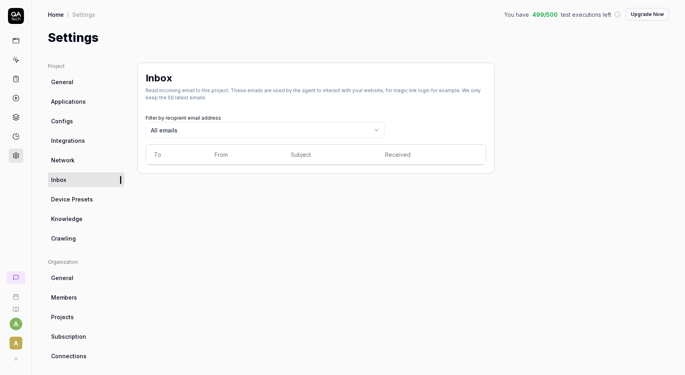
click at [60, 84] on span "General" at bounding box center [62, 82] width 22 height 8
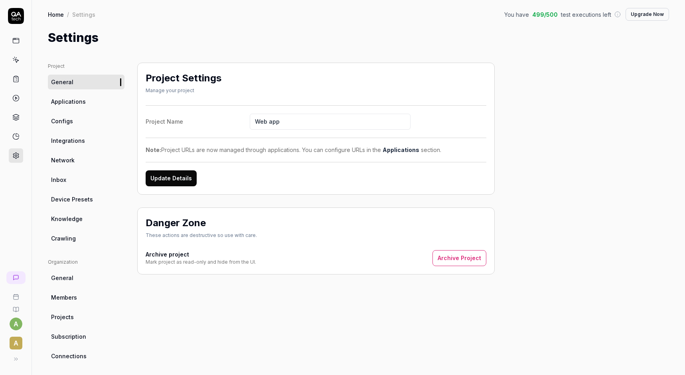
click at [67, 106] on link "Applications" at bounding box center [86, 101] width 77 height 15
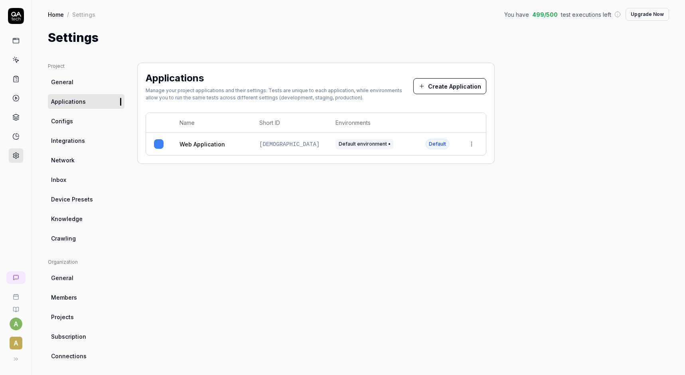
click at [15, 137] on icon at bounding box center [15, 136] width 7 height 7
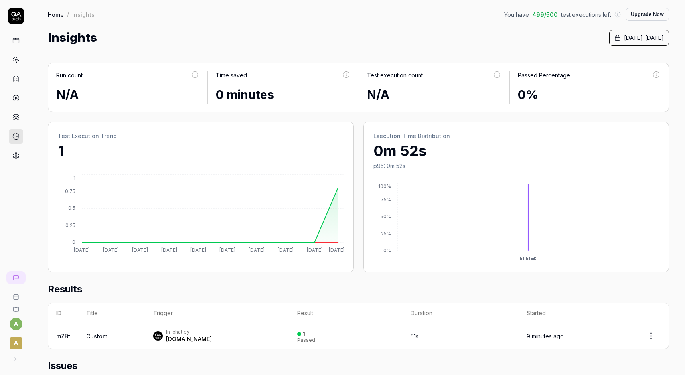
click at [17, 112] on link at bounding box center [16, 117] width 14 height 14
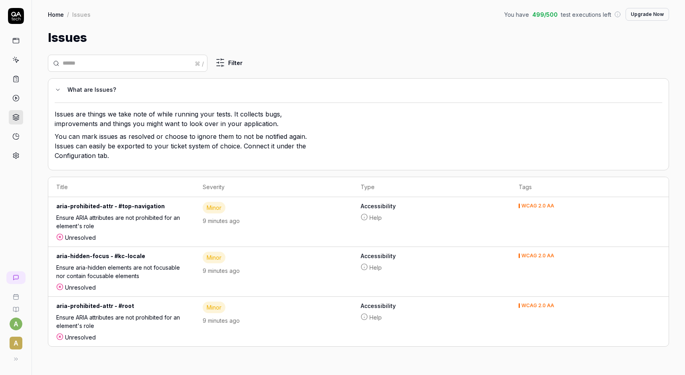
click at [13, 327] on html "a A Home / Issues You have 499 / 500 test executions left Upgrade Now Home / Is…" at bounding box center [342, 187] width 685 height 375
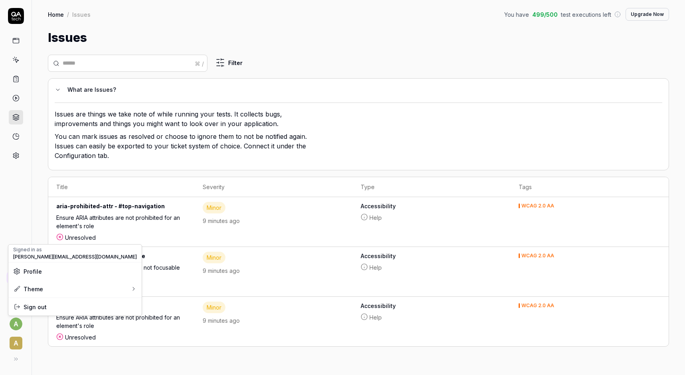
click at [34, 345] on html "a A Home / Issues You have 499 / 500 test executions left Upgrade Now Home / Is…" at bounding box center [342, 187] width 685 height 375
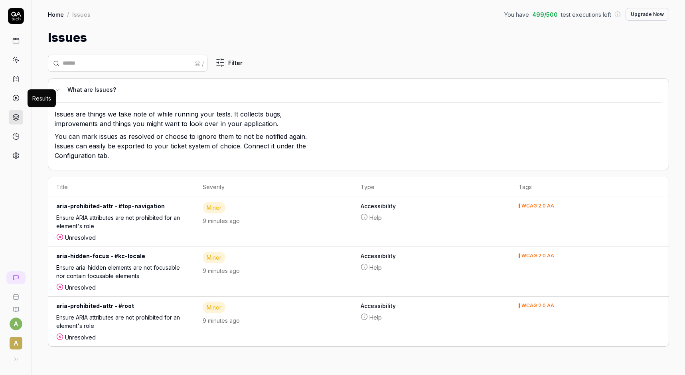
click at [16, 98] on polygon at bounding box center [16, 98] width 2 height 2
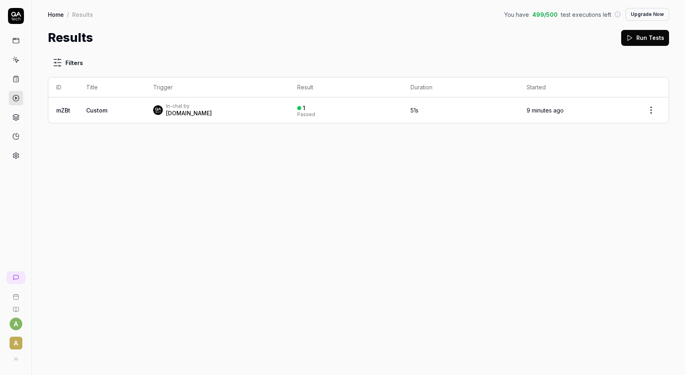
click at [14, 77] on icon at bounding box center [15, 78] width 7 height 7
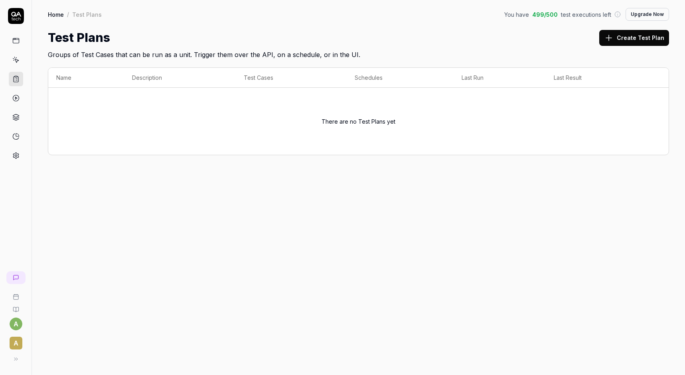
click at [15, 58] on icon at bounding box center [15, 59] width 7 height 7
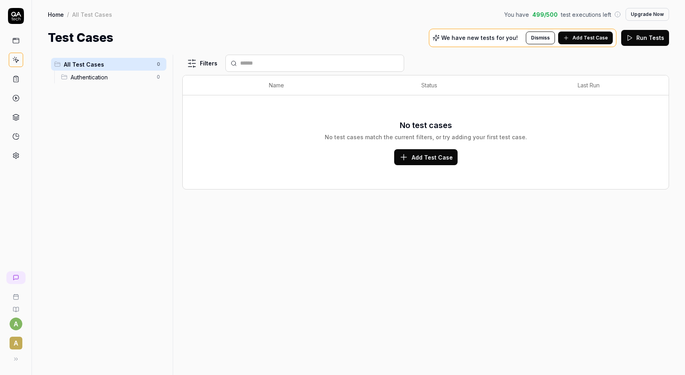
click at [87, 82] on div "Authentication 0" at bounding box center [112, 77] width 109 height 13
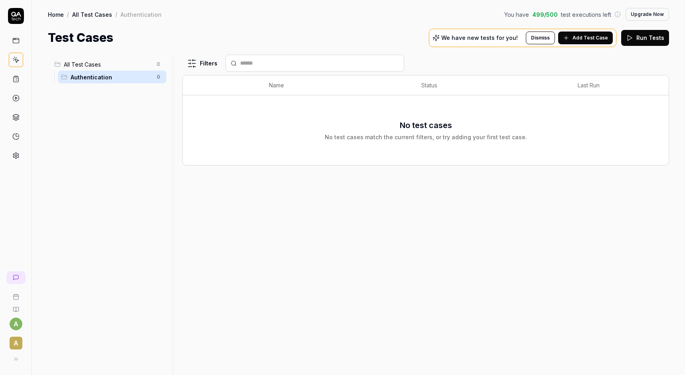
click at [89, 65] on span "All Test Cases" at bounding box center [108, 64] width 88 height 8
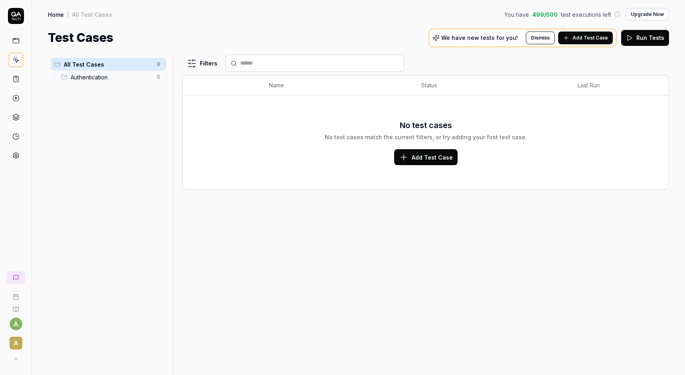
click at [593, 39] on span "Add Test Case" at bounding box center [591, 37] width 36 height 7
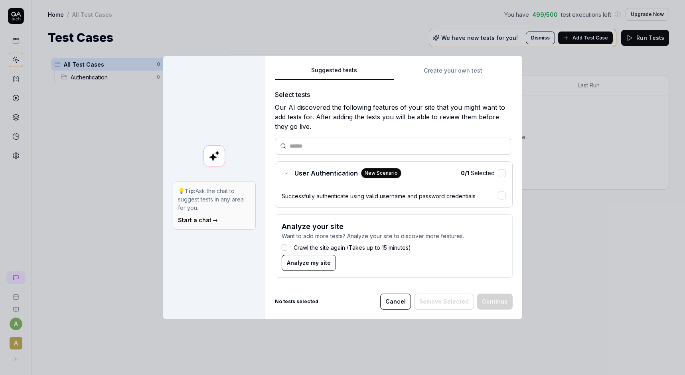
click at [449, 73] on div "Suggested tests Create your own test Select tests Our AI discovered the followi…" at bounding box center [394, 174] width 238 height 219
click at [352, 26] on div "Suggested tests 💡 Tip: Ask the chat to suggest tests in any area for you. Start…" at bounding box center [342, 187] width 685 height 375
click at [322, 266] on span "Analyze my site" at bounding box center [309, 263] width 44 height 8
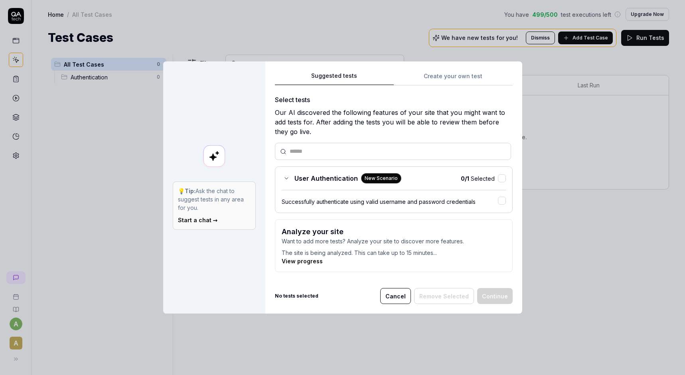
click at [296, 263] on link "View progress" at bounding box center [302, 261] width 41 height 7
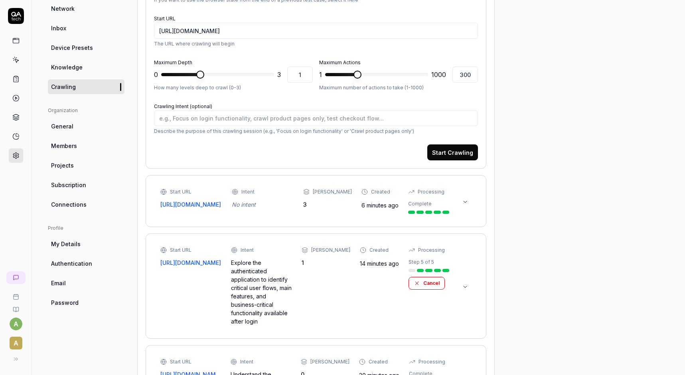
scroll to position [147, 0]
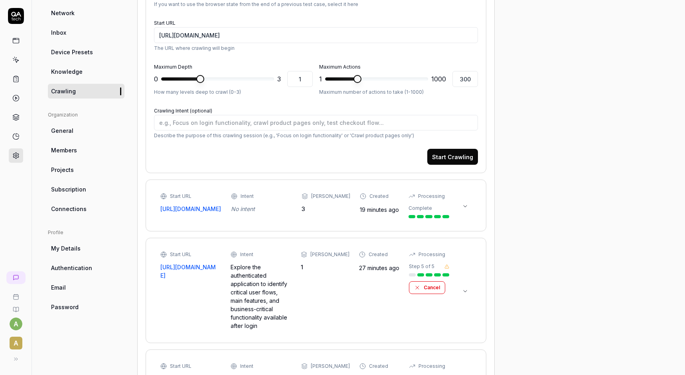
click at [448, 269] on icon at bounding box center [447, 266] width 5 height 5
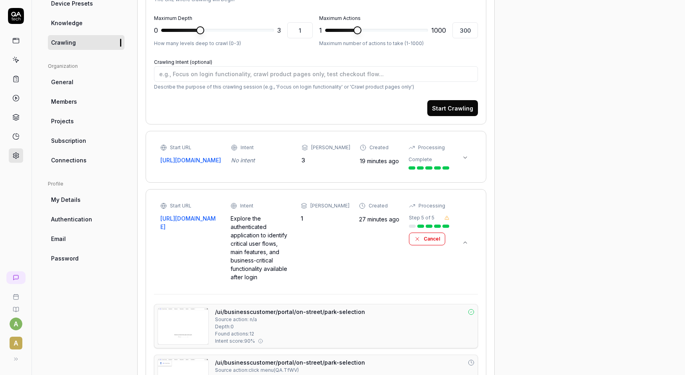
scroll to position [195, 0]
click at [446, 220] on icon at bounding box center [447, 219] width 4 height 4
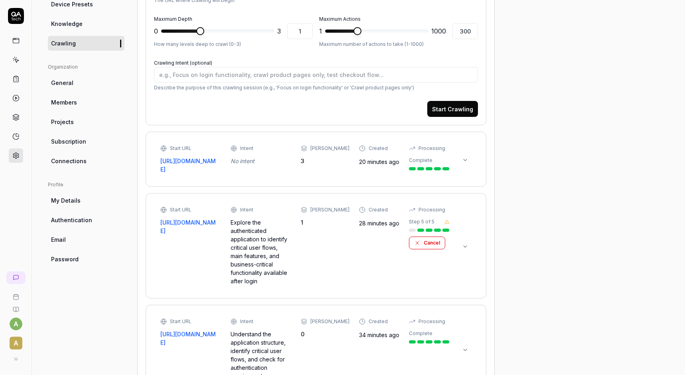
click at [463, 244] on icon at bounding box center [465, 247] width 6 height 6
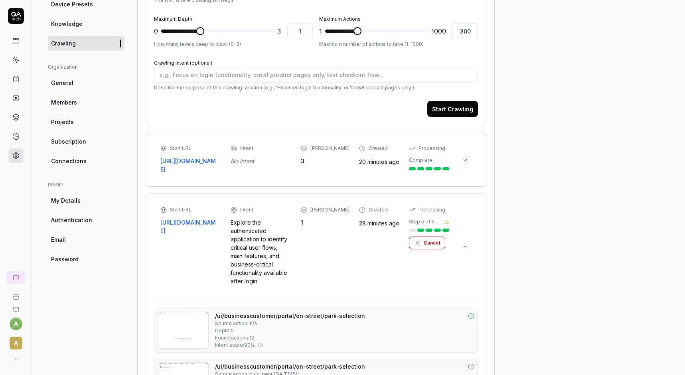
click at [463, 244] on icon at bounding box center [465, 247] width 6 height 6
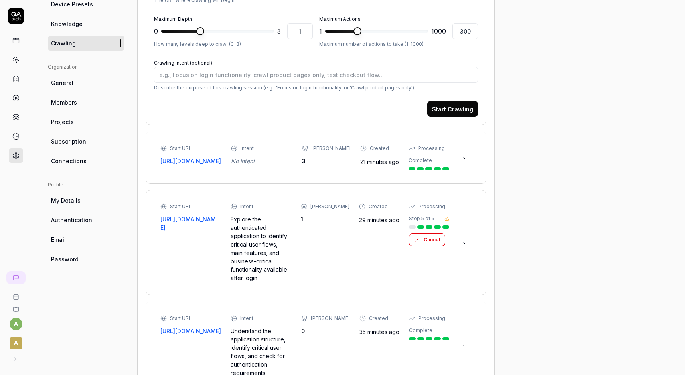
click at [192, 263] on div "Start URL https://streetsmart.int.hub.flowbird.cloud Intent Explore the authent…" at bounding box center [304, 242] width 289 height 79
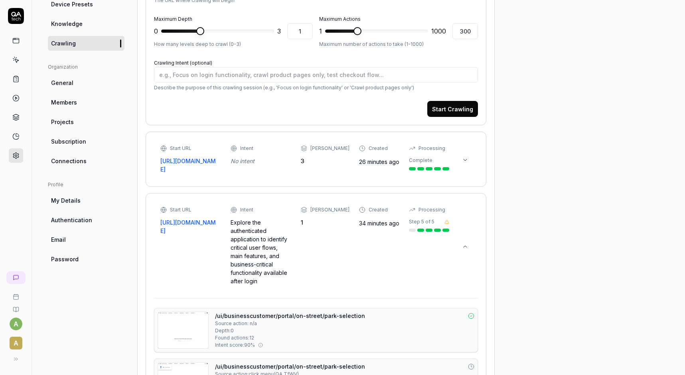
click at [467, 245] on icon at bounding box center [465, 247] width 6 height 6
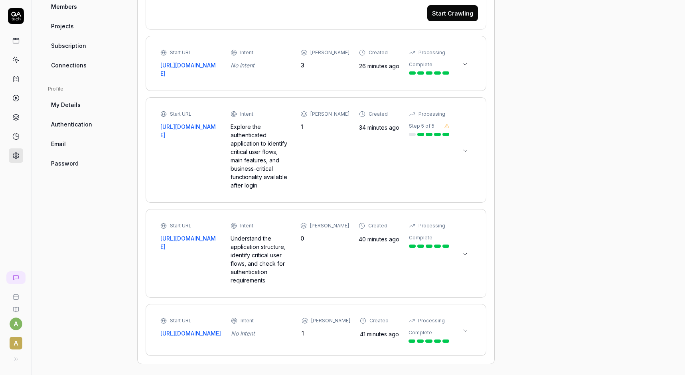
scroll to position [4, 0]
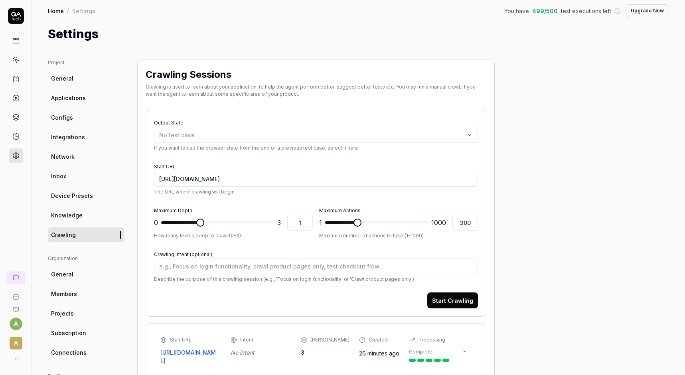
click at [97, 232] on link "Crawling" at bounding box center [86, 235] width 77 height 15
click at [182, 132] on span "No test case" at bounding box center [177, 135] width 36 height 7
type textarea "*"
type input "3"
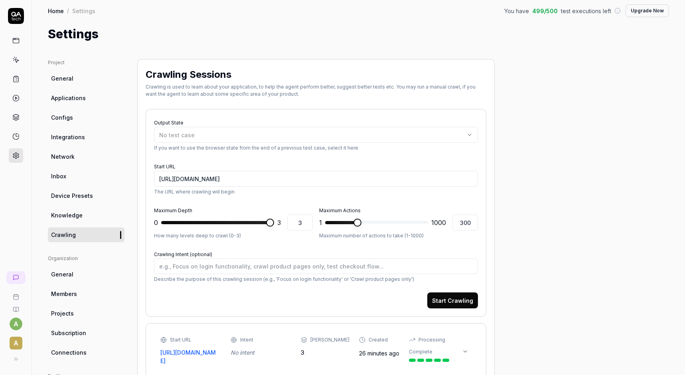
click at [272, 225] on span at bounding box center [270, 223] width 8 height 8
type textarea "*"
type input "1000"
click at [453, 222] on input "1000" at bounding box center [466, 223] width 26 height 16
click at [448, 301] on button "Start Crawling" at bounding box center [453, 301] width 51 height 16
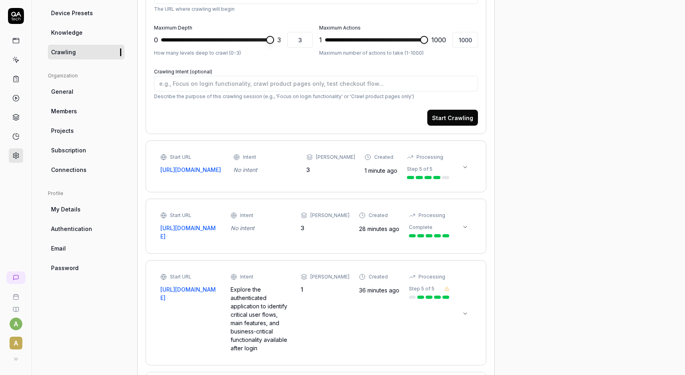
scroll to position [195, 0]
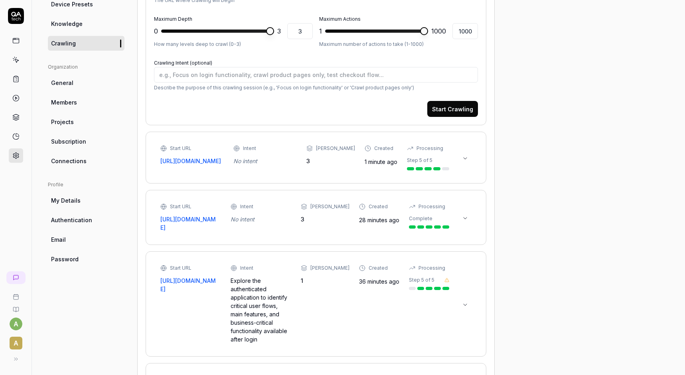
click at [462, 222] on icon at bounding box center [465, 218] width 6 height 6
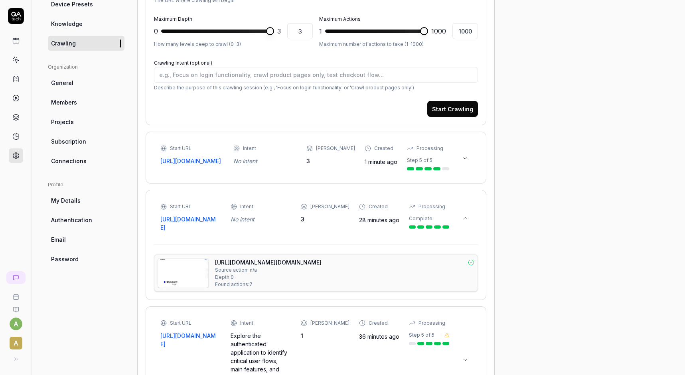
click at [463, 222] on icon at bounding box center [465, 218] width 6 height 6
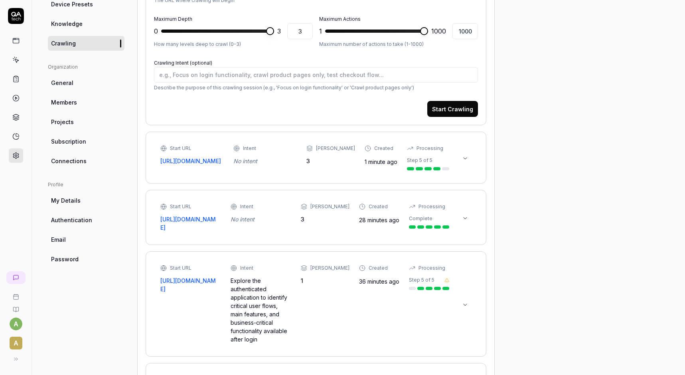
click at [460, 158] on button at bounding box center [465, 158] width 13 height 13
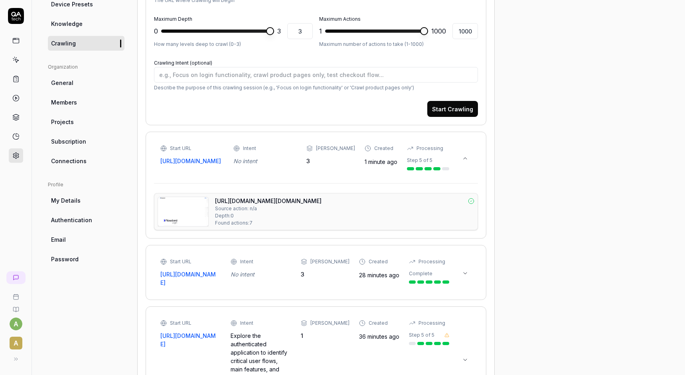
click at [464, 159] on icon at bounding box center [465, 158] width 6 height 6
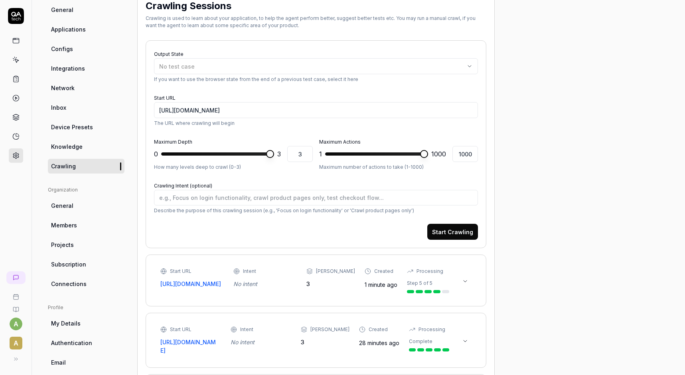
scroll to position [96, 0]
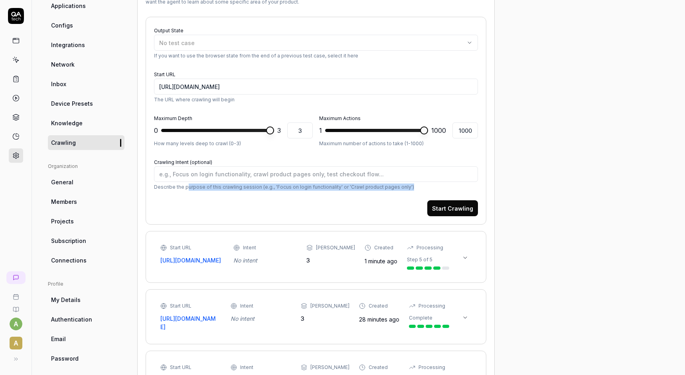
drag, startPoint x: 188, startPoint y: 188, endPoint x: 474, endPoint y: 189, distance: 285.8
click at [474, 189] on p "Describe the purpose of this crawling session (e.g., 'Focus on login functional…" at bounding box center [316, 187] width 324 height 7
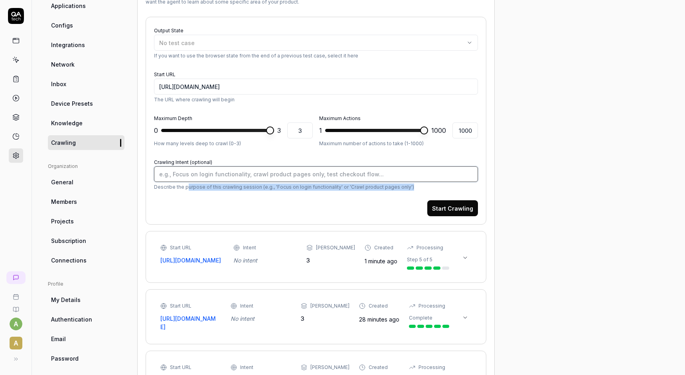
click at [340, 178] on textarea "Crawling Intent (optional)" at bounding box center [316, 174] width 324 height 16
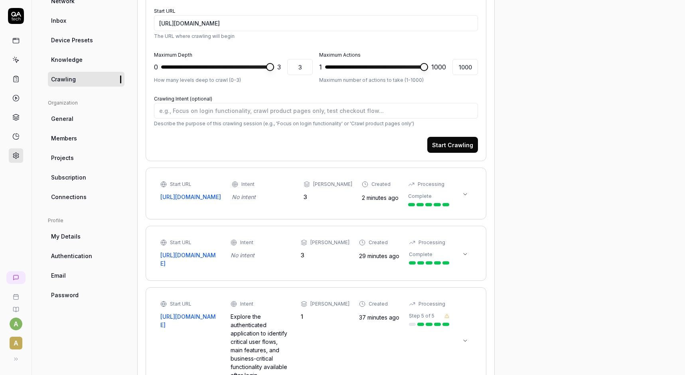
scroll to position [192, 0]
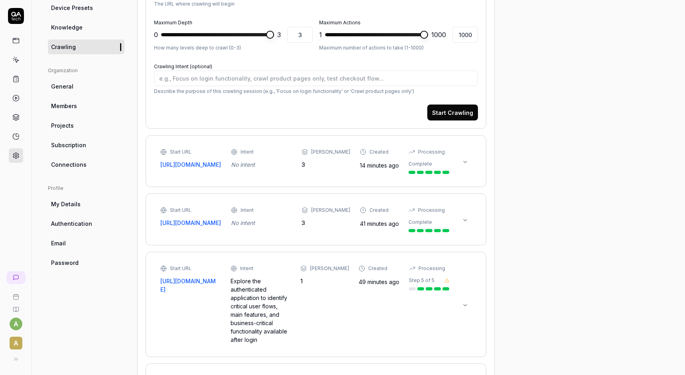
click at [118, 309] on div "Project General Applications Configs Integrations Network Inbox Device Presets …" at bounding box center [86, 196] width 77 height 651
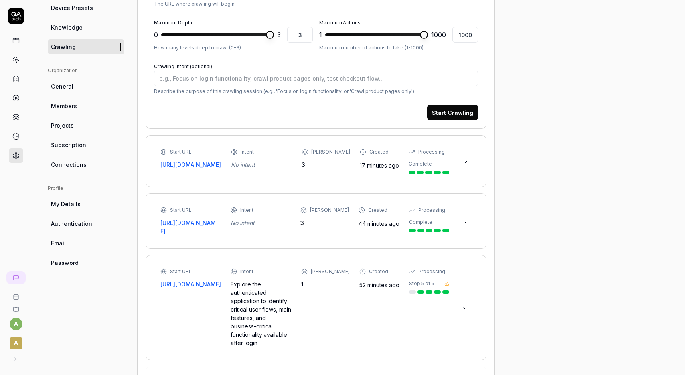
type textarea "*"
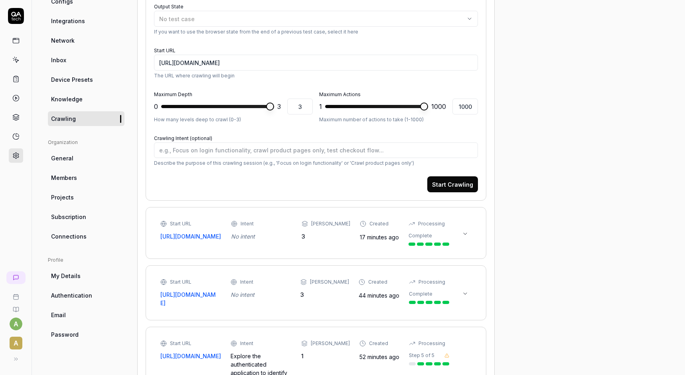
scroll to position [144, 0]
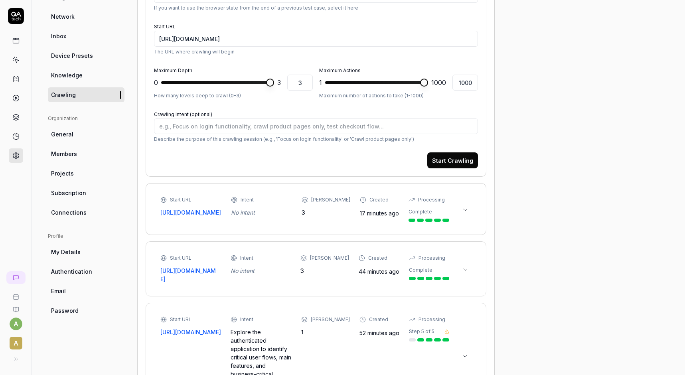
click at [467, 209] on icon at bounding box center [465, 210] width 6 height 6
